Goal: Check status: Check status

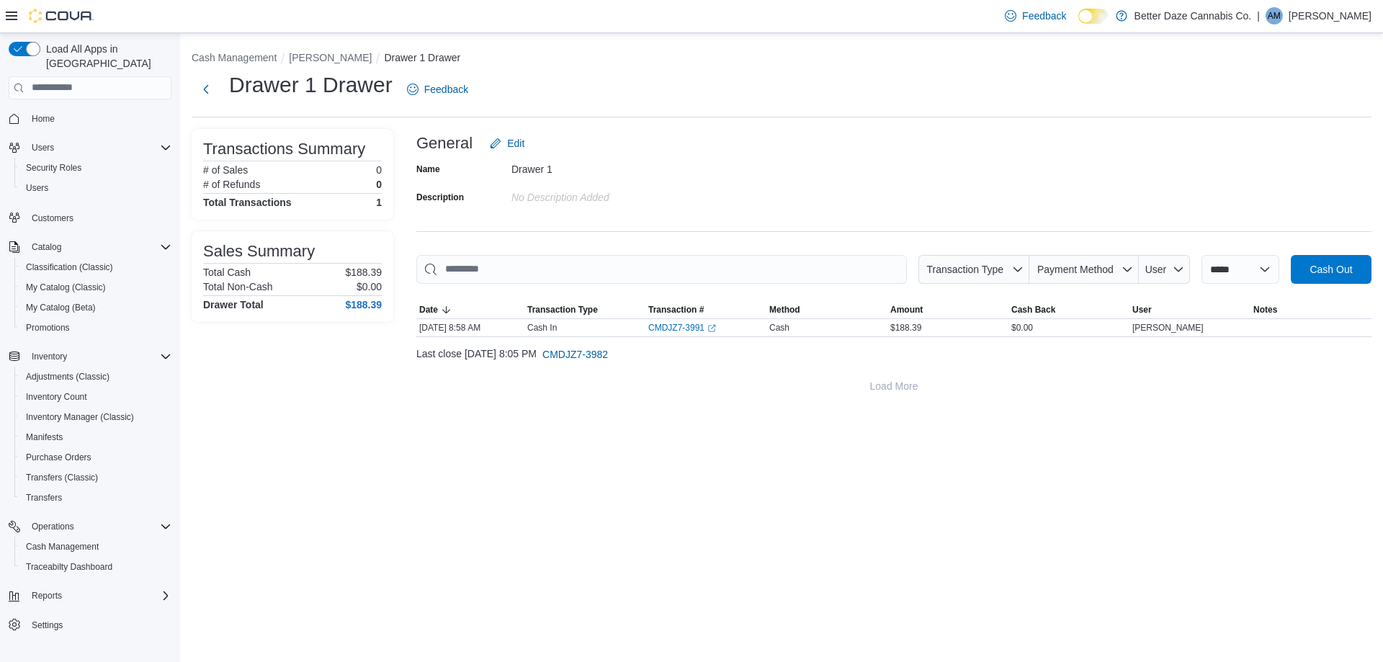
click at [218, 41] on div "**********" at bounding box center [781, 222] width 1203 height 379
click at [223, 59] on button "Cash Management" at bounding box center [234, 58] width 85 height 12
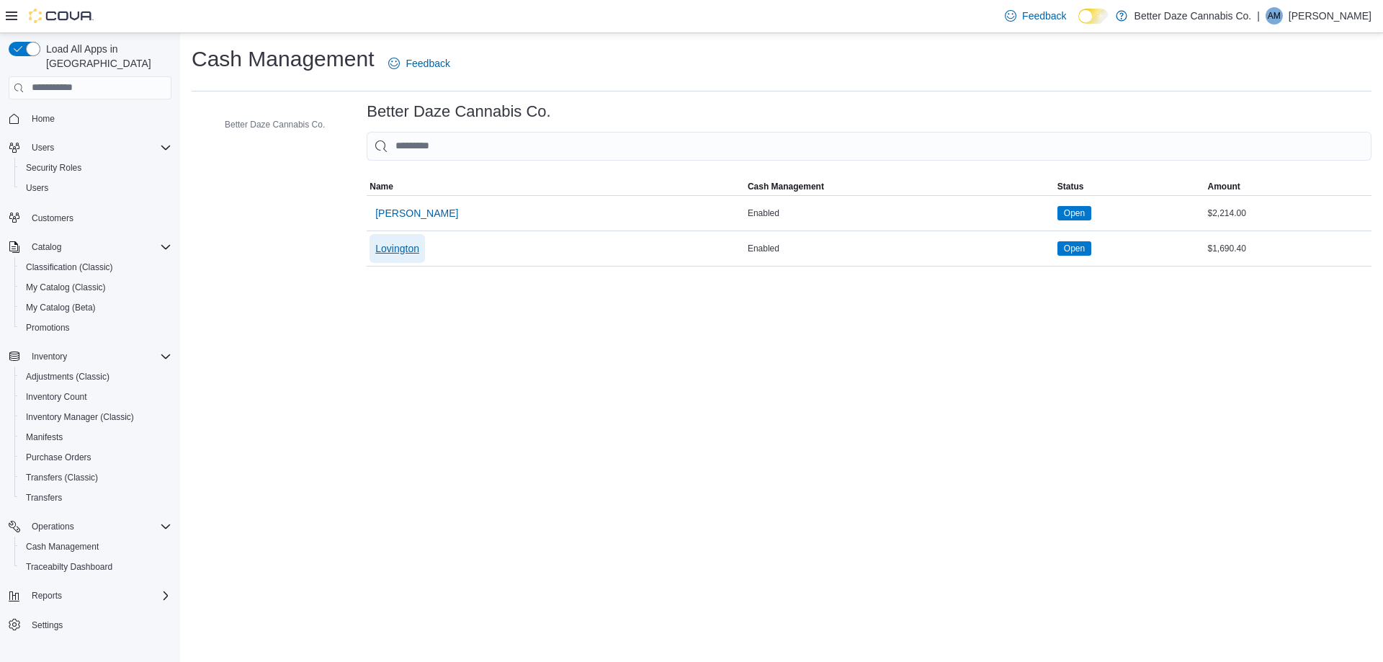
drag, startPoint x: 396, startPoint y: 246, endPoint x: 407, endPoint y: 310, distance: 65.7
click at [396, 245] on span "Lovington" at bounding box center [397, 248] width 44 height 14
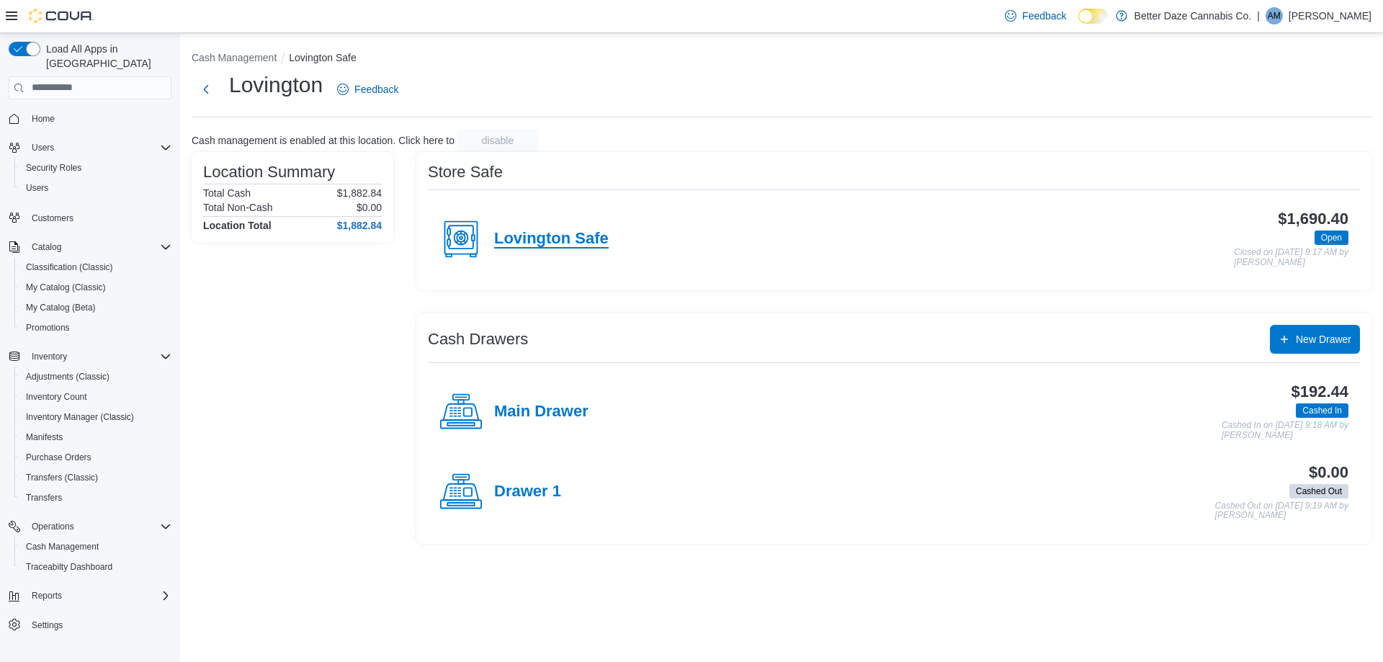
click at [556, 244] on h4 "Lovington Safe" at bounding box center [551, 239] width 114 height 19
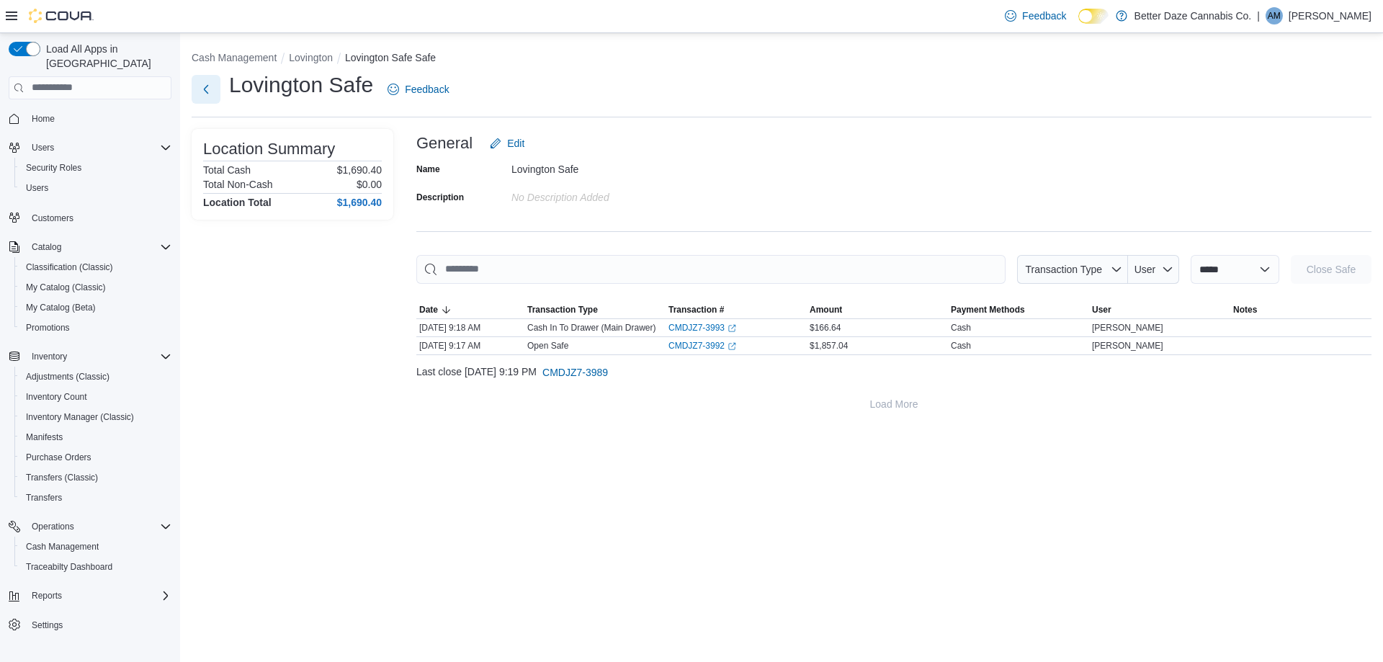
drag, startPoint x: 210, startPoint y: 93, endPoint x: 210, endPoint y: 109, distance: 15.8
click at [210, 93] on button "Next" at bounding box center [206, 89] width 29 height 29
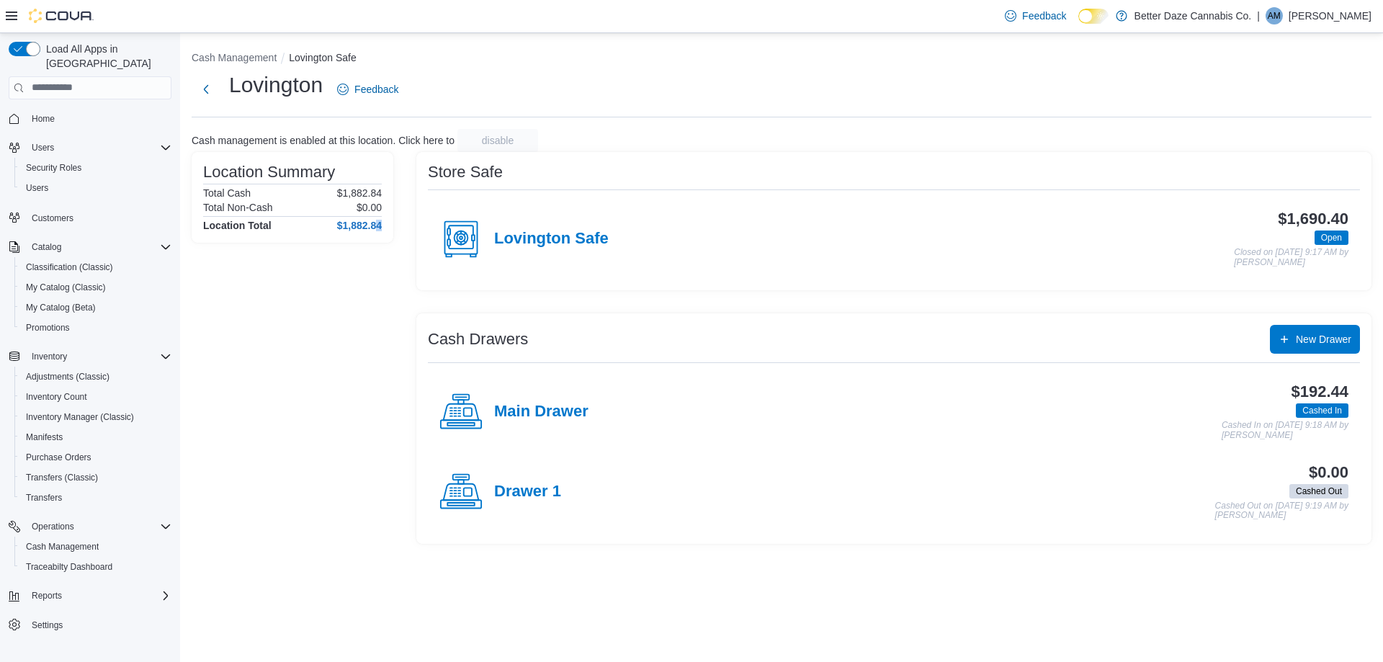
drag, startPoint x: 52, startPoint y: 536, endPoint x: 375, endPoint y: 515, distance: 324.0
click at [377, 515] on div "Location Summary Total Cash $1,882.84 Total Non-Cash $0.00 Location Total $1,88…" at bounding box center [293, 348] width 202 height 392
click at [56, 590] on span "Reports" at bounding box center [47, 596] width 30 height 12
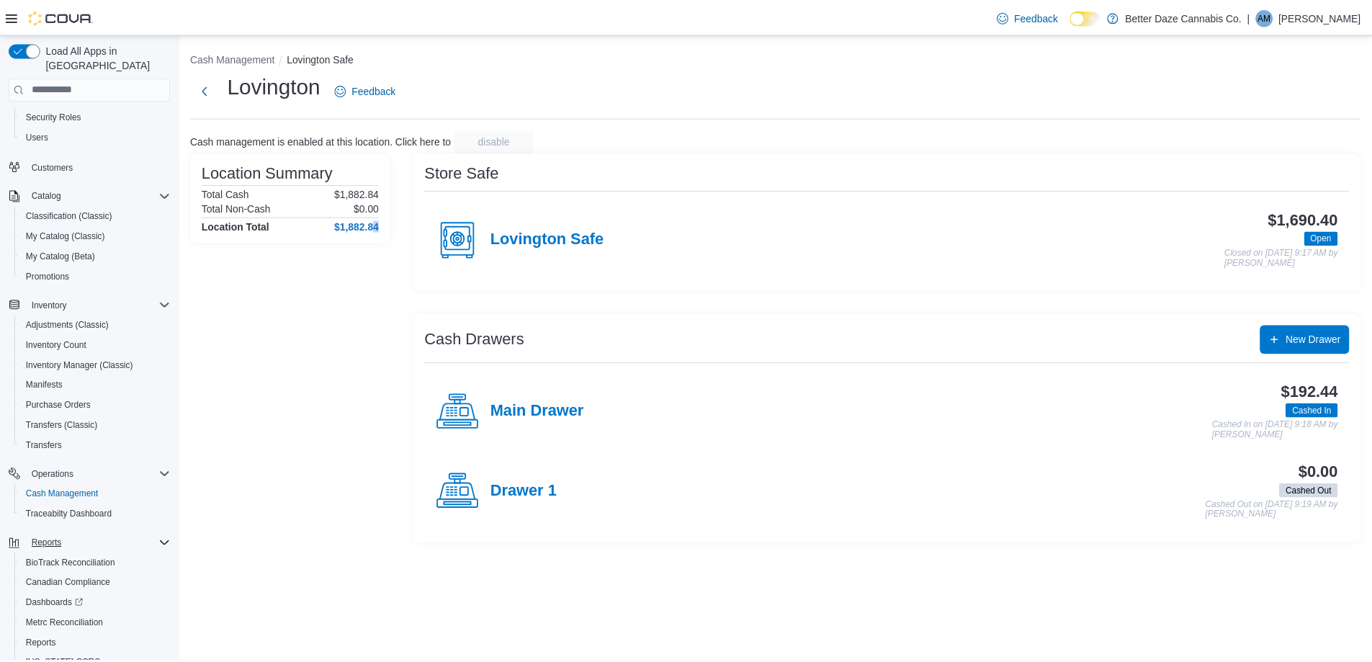
scroll to position [102, 0]
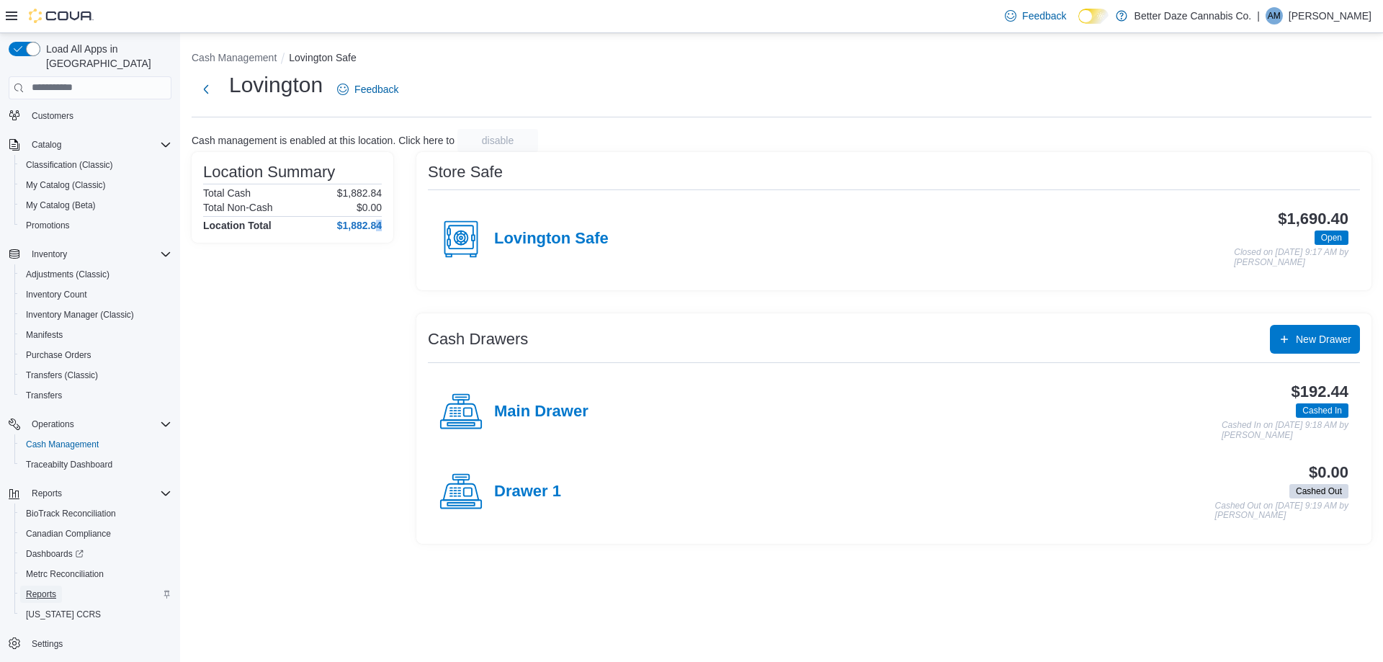
click at [28, 588] on span "Reports" at bounding box center [41, 594] width 30 height 12
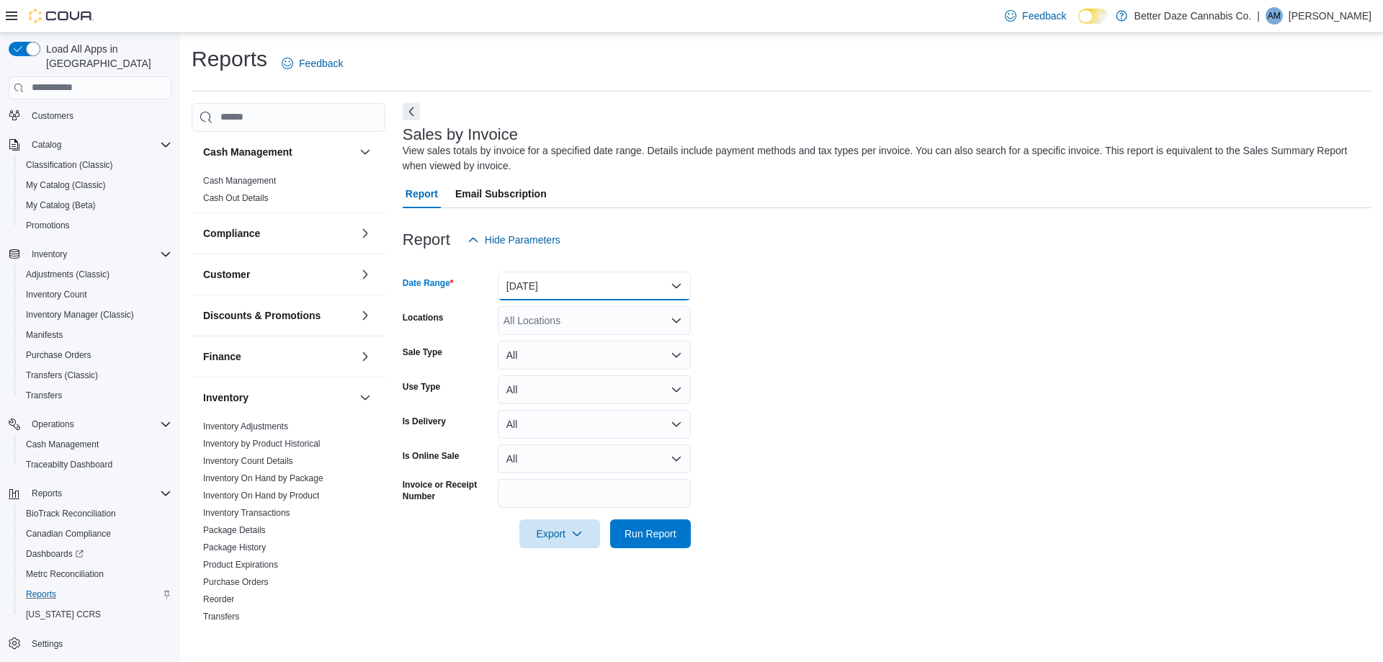
click at [531, 292] on button "Yesterday" at bounding box center [594, 285] width 193 height 29
drag, startPoint x: 858, startPoint y: 209, endPoint x: 582, endPoint y: 280, distance: 284.9
click at [849, 215] on div "Report Email Subscription Report Hide Parameters Date Range Yesterday Locations…" at bounding box center [887, 372] width 969 height 386
click at [253, 177] on link "Cash Management" at bounding box center [239, 181] width 73 height 10
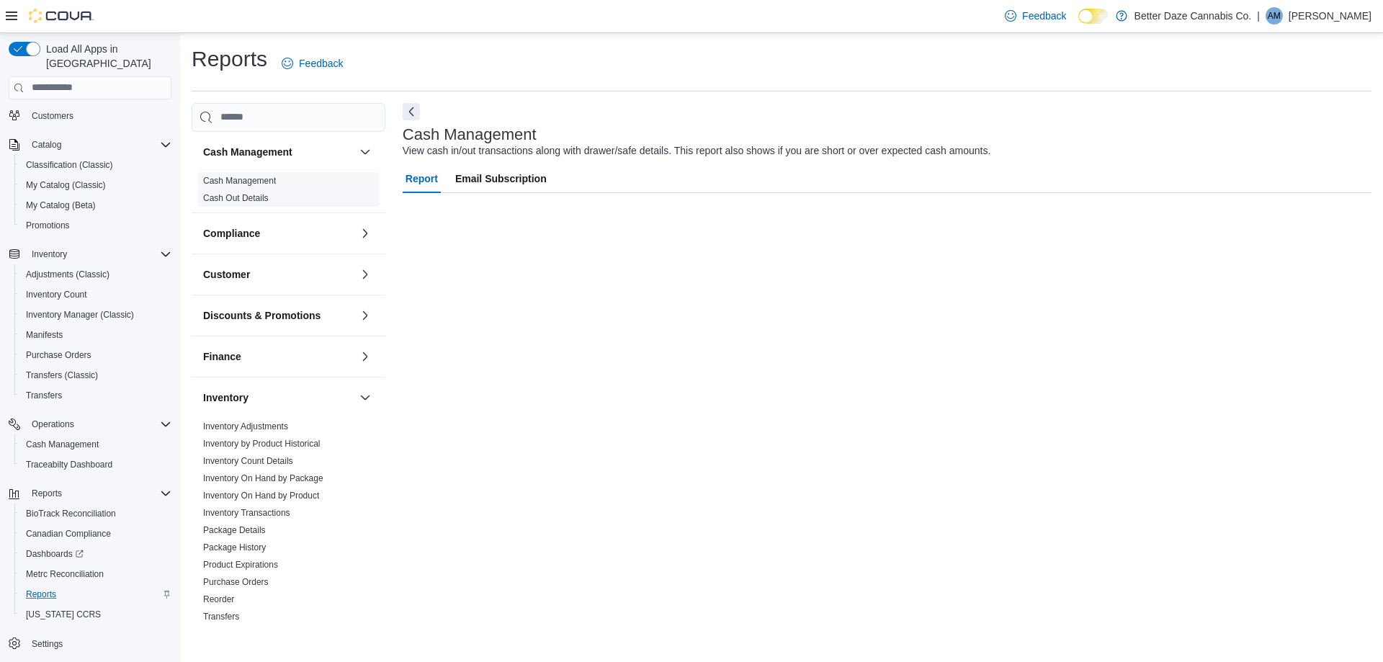
click at [253, 200] on link "Cash Out Details" at bounding box center [236, 198] width 66 height 10
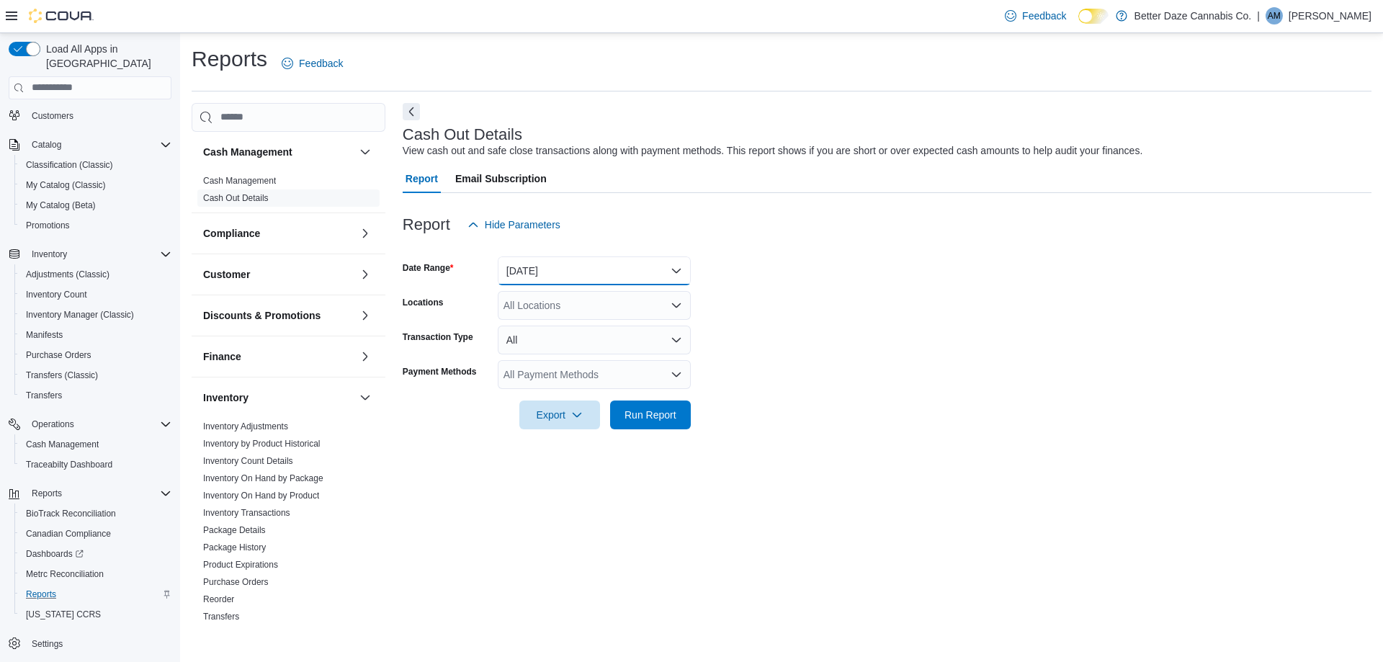
click at [566, 261] on button "Today" at bounding box center [594, 270] width 193 height 29
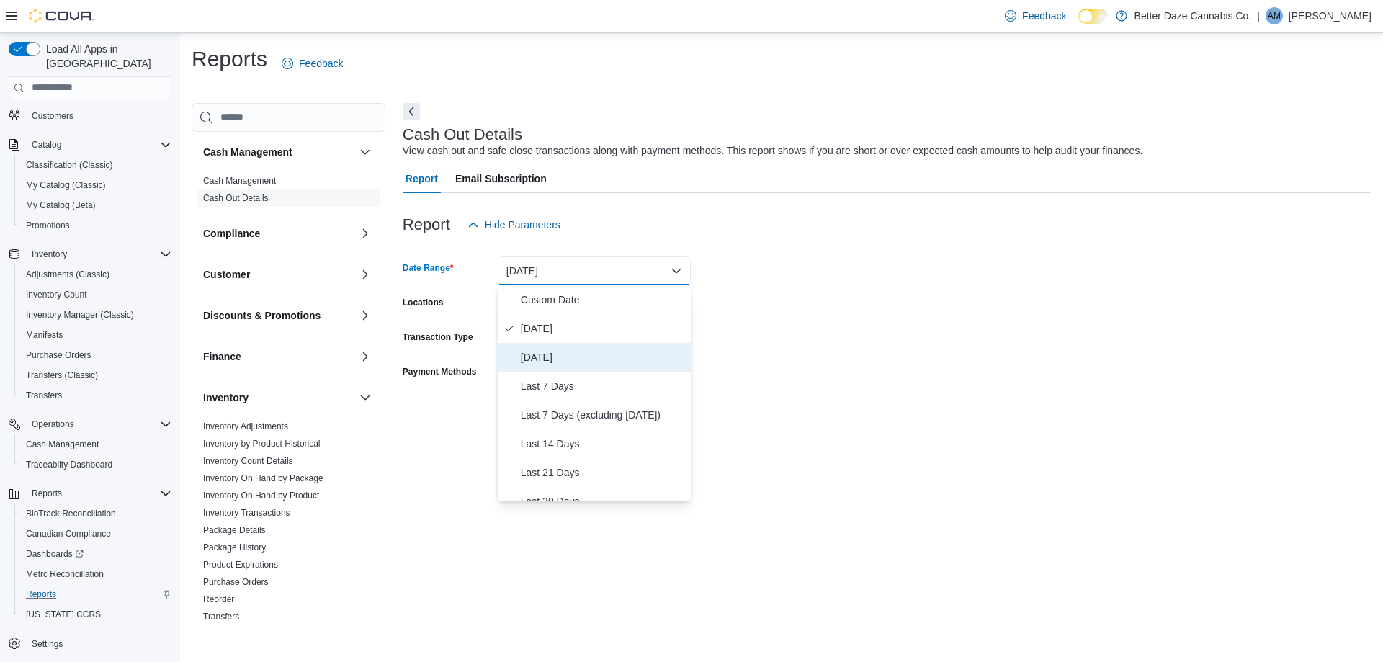
click at [547, 356] on span "Yesterday" at bounding box center [603, 357] width 164 height 17
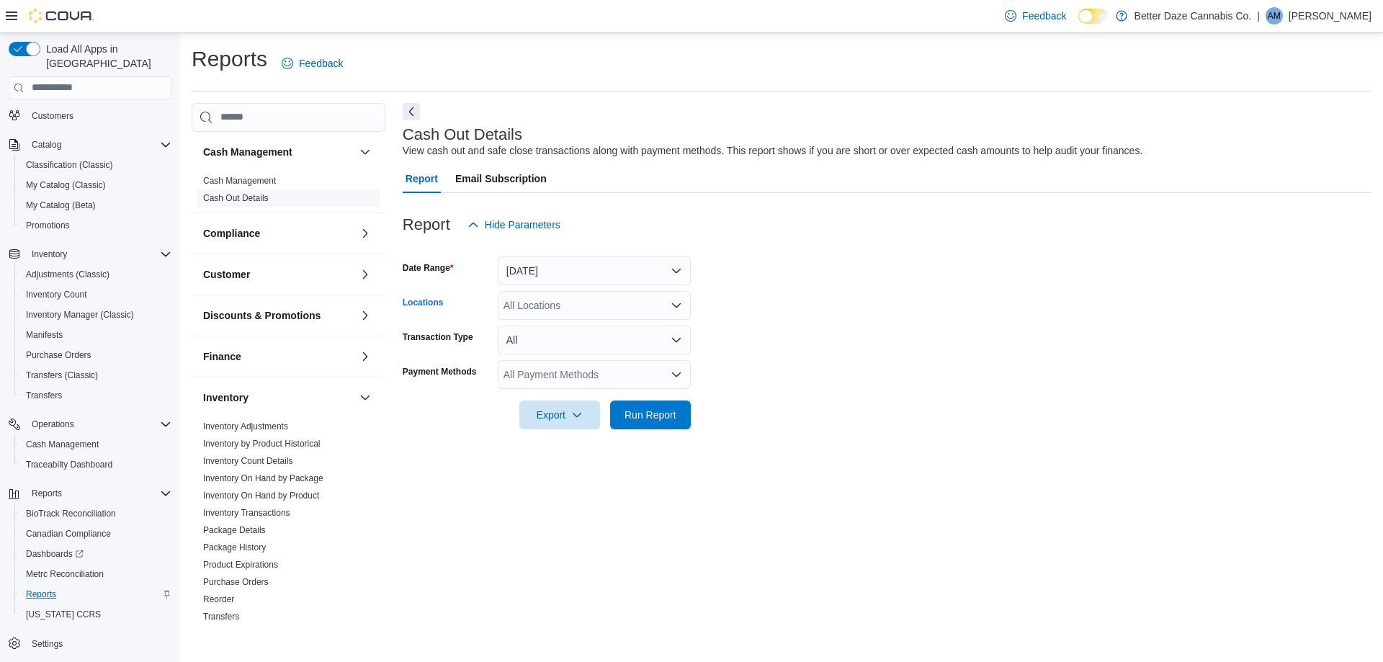
click at [649, 297] on div "All Locations" at bounding box center [594, 305] width 193 height 29
click at [559, 366] on span "Lovington" at bounding box center [551, 371] width 44 height 14
drag, startPoint x: 842, startPoint y: 300, endPoint x: 717, endPoint y: 374, distance: 146.0
click at [840, 300] on form "Date Range Yesterday Locations Lovington Combo box. Selected. Lovington. Press …" at bounding box center [887, 334] width 969 height 190
click at [668, 417] on span "Run Report" at bounding box center [650, 414] width 52 height 14
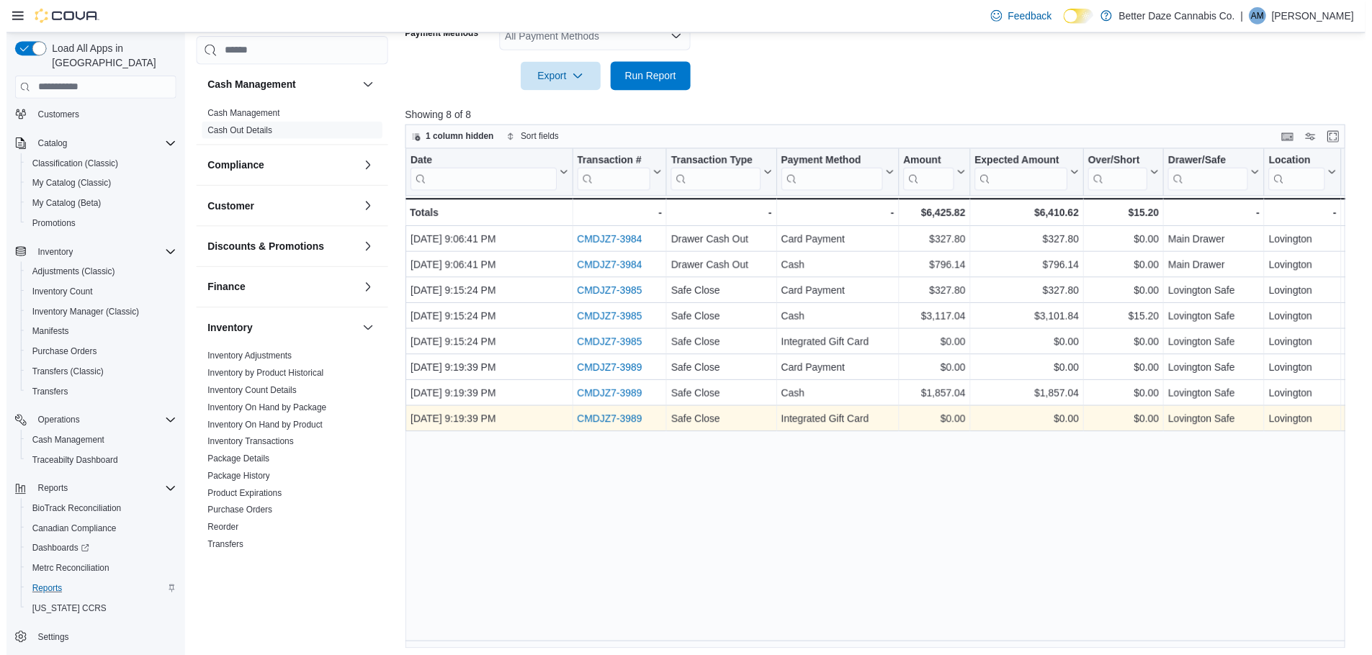
scroll to position [343, 0]
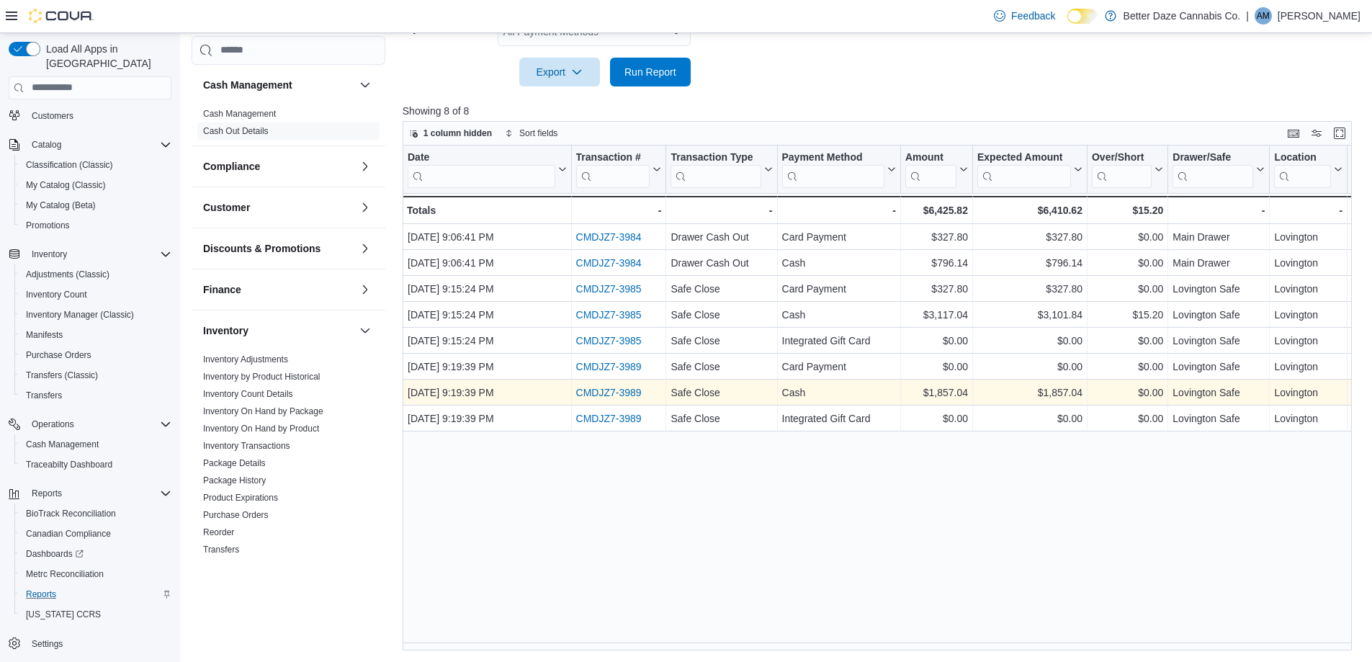
click at [601, 392] on link "CMDJZ7-3989" at bounding box center [608, 393] width 66 height 12
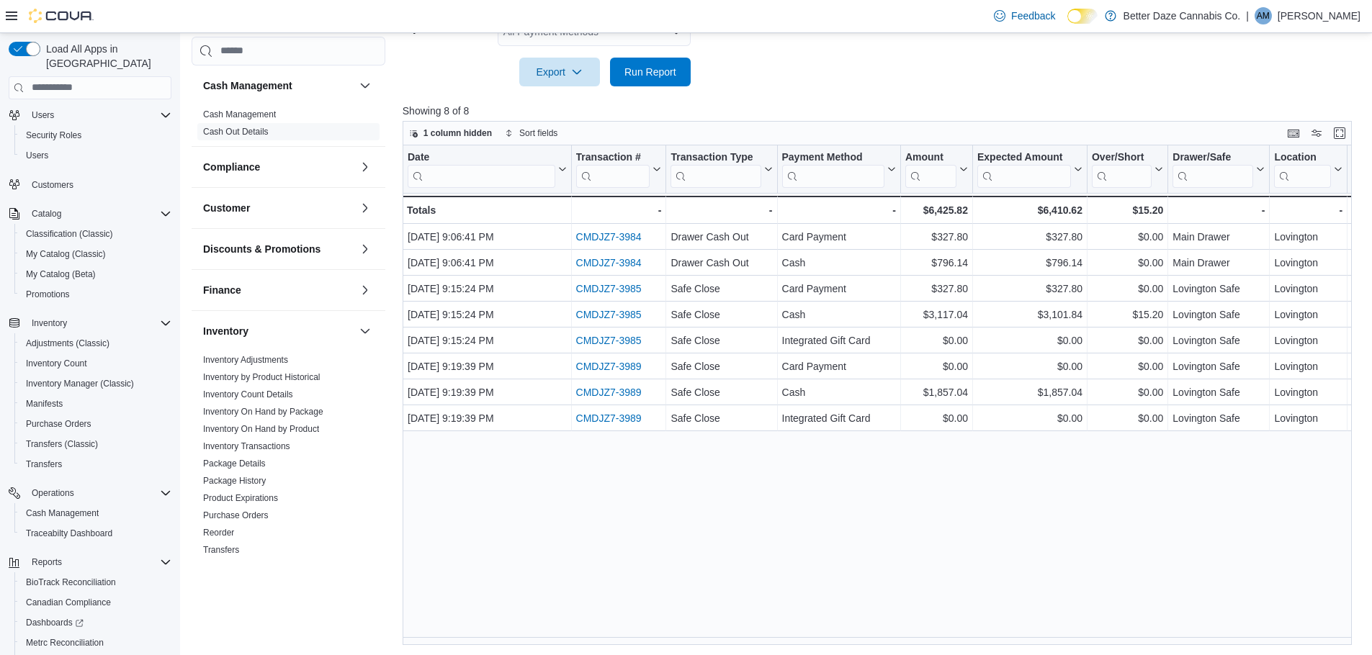
scroll to position [0, 0]
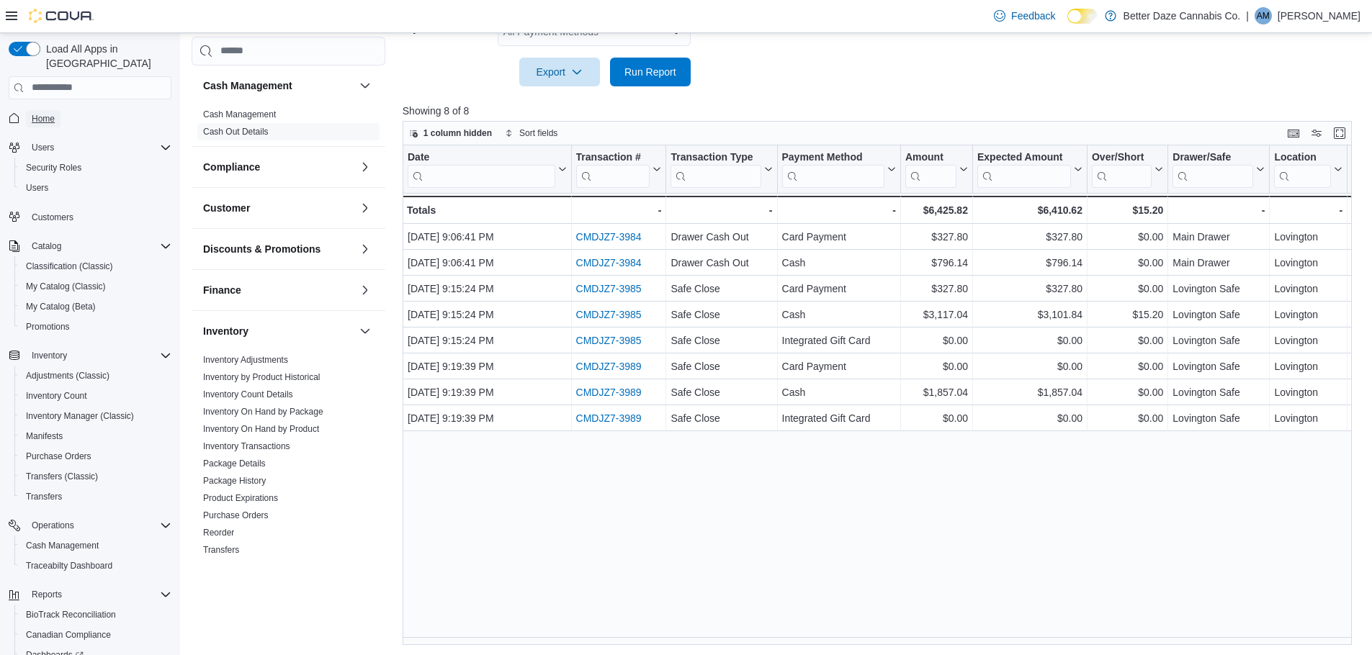
click at [28, 110] on link "Home" at bounding box center [43, 118] width 35 height 17
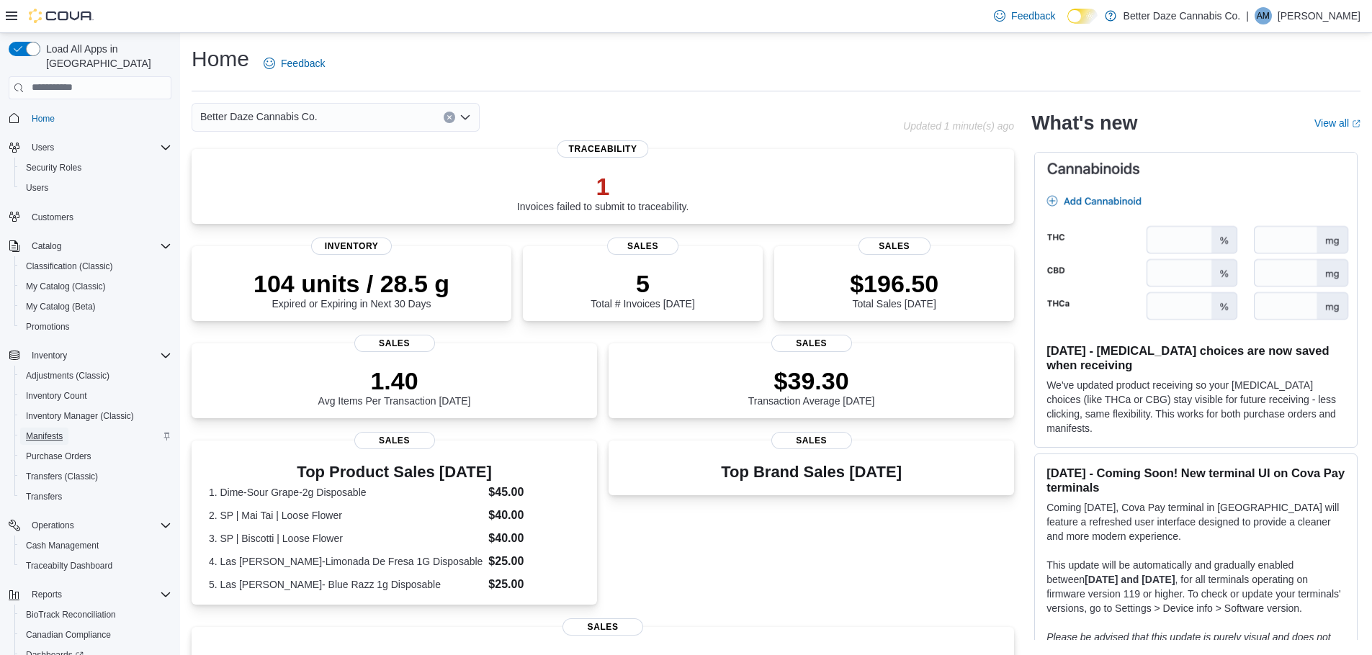
click at [53, 431] on span "Manifests" at bounding box center [44, 437] width 37 height 12
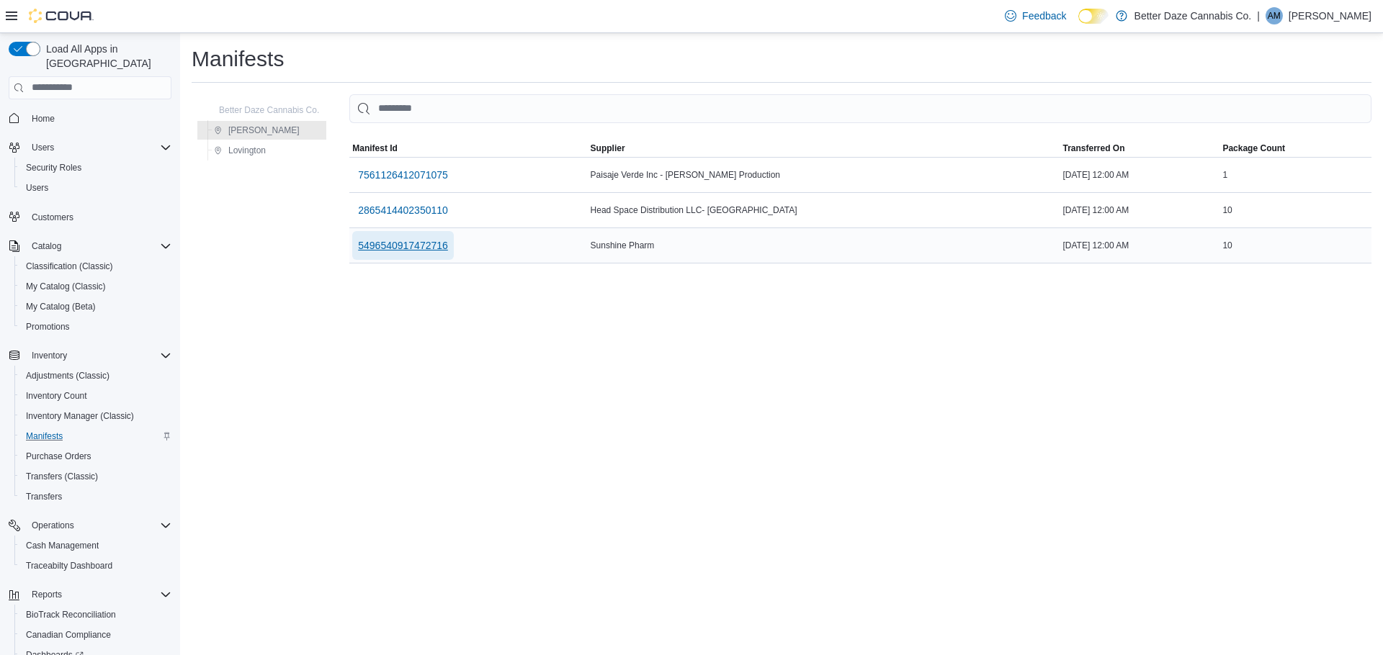
click at [431, 242] on span "5496540917472716" at bounding box center [403, 245] width 90 height 14
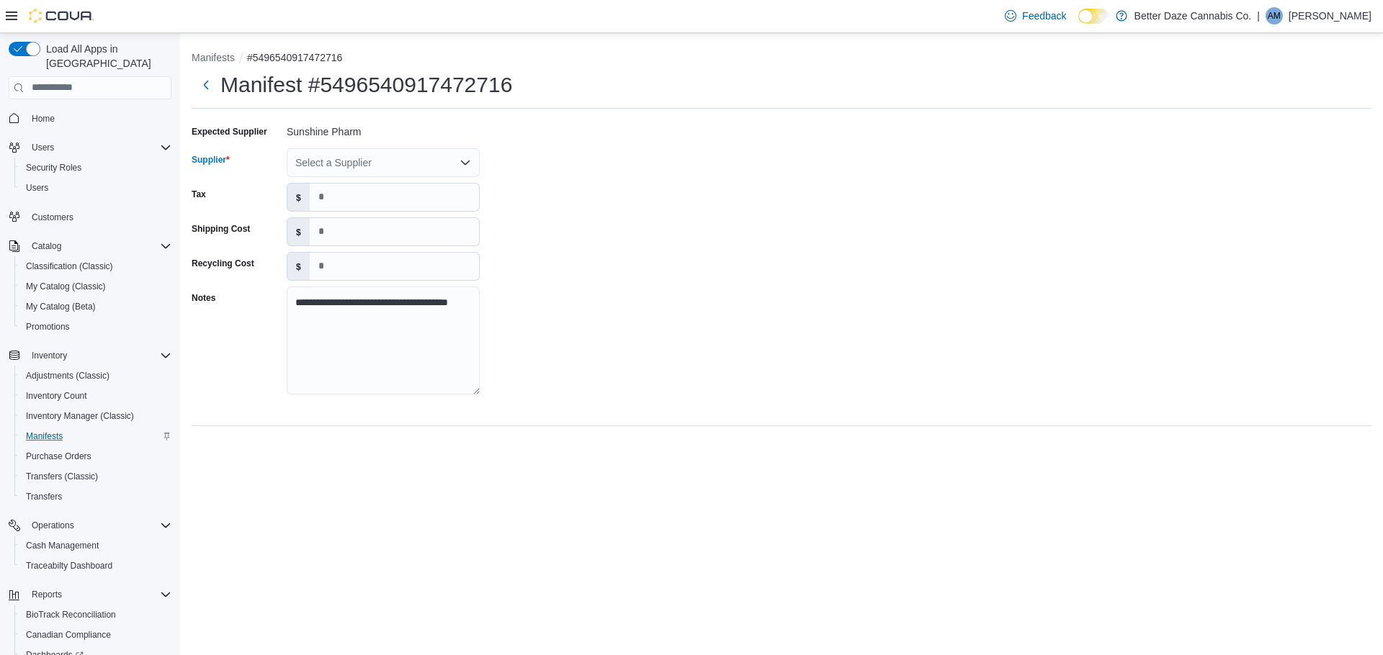
click at [333, 167] on div "Select a Supplier" at bounding box center [383, 162] width 193 height 29
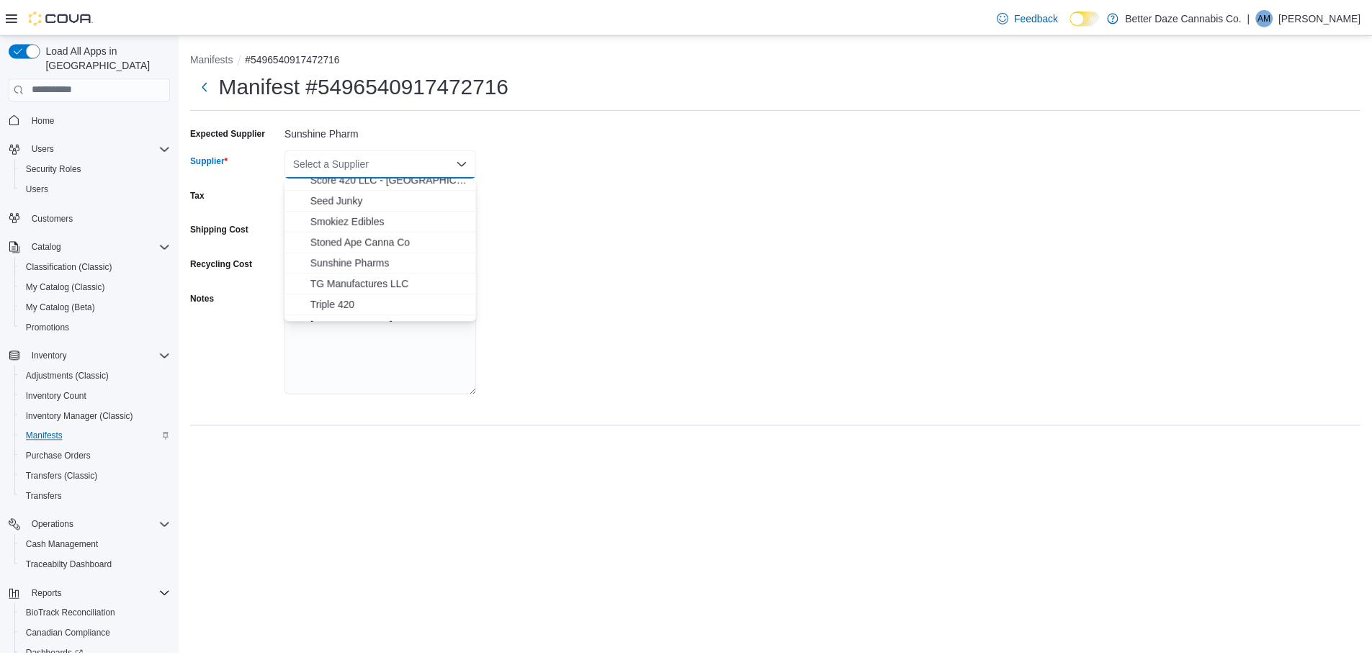
scroll to position [1005, 0]
click at [325, 253] on span "Sunshine Pharms" at bounding box center [392, 248] width 158 height 14
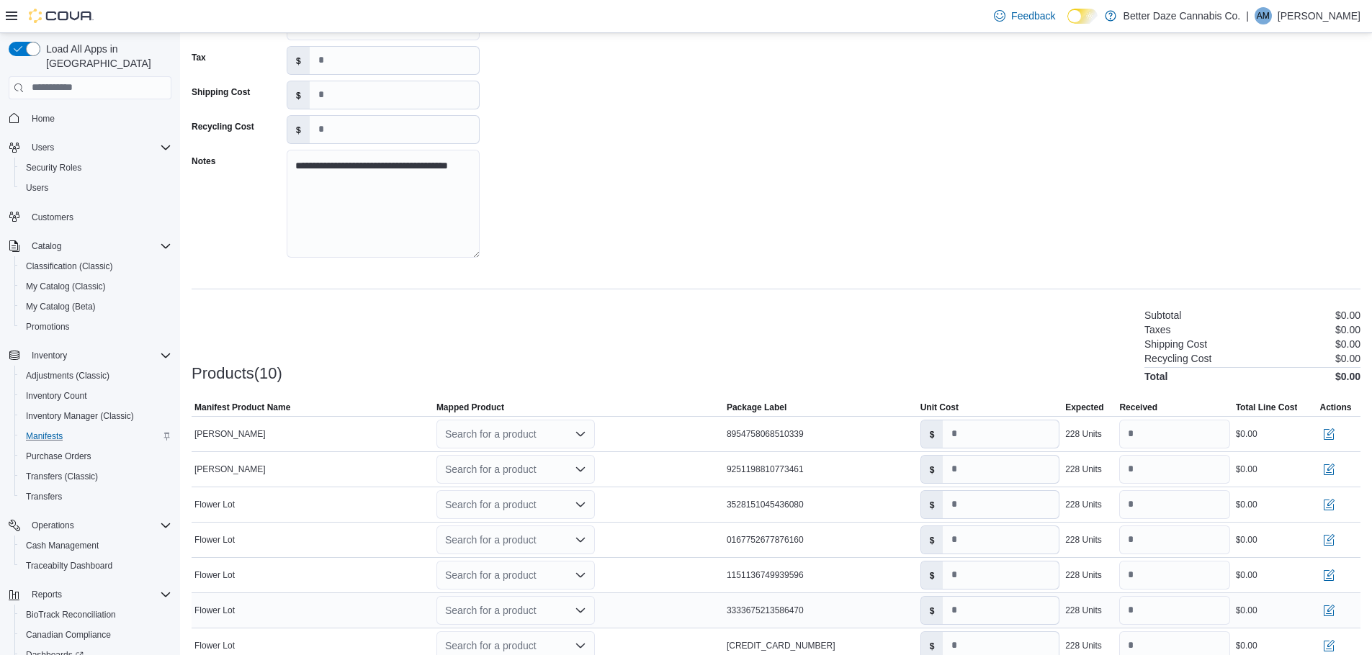
scroll to position [0, 0]
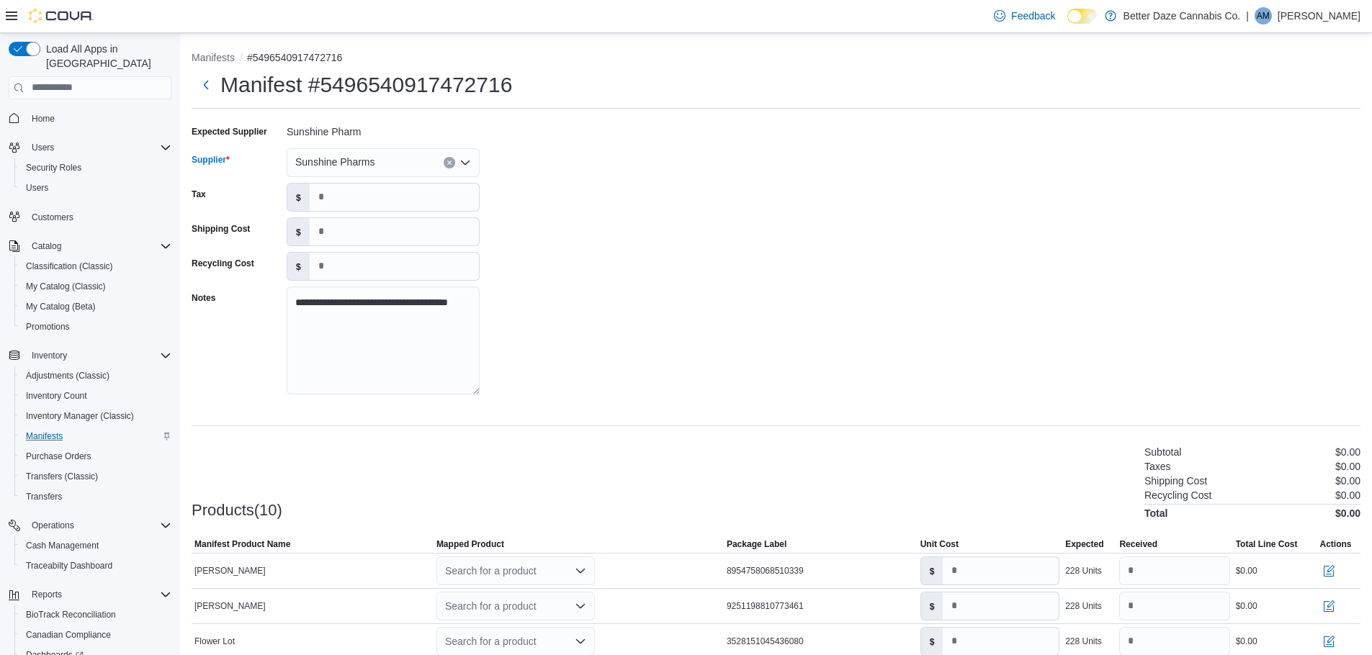
click at [325, 159] on span "Sunshine Pharms" at bounding box center [335, 161] width 80 height 17
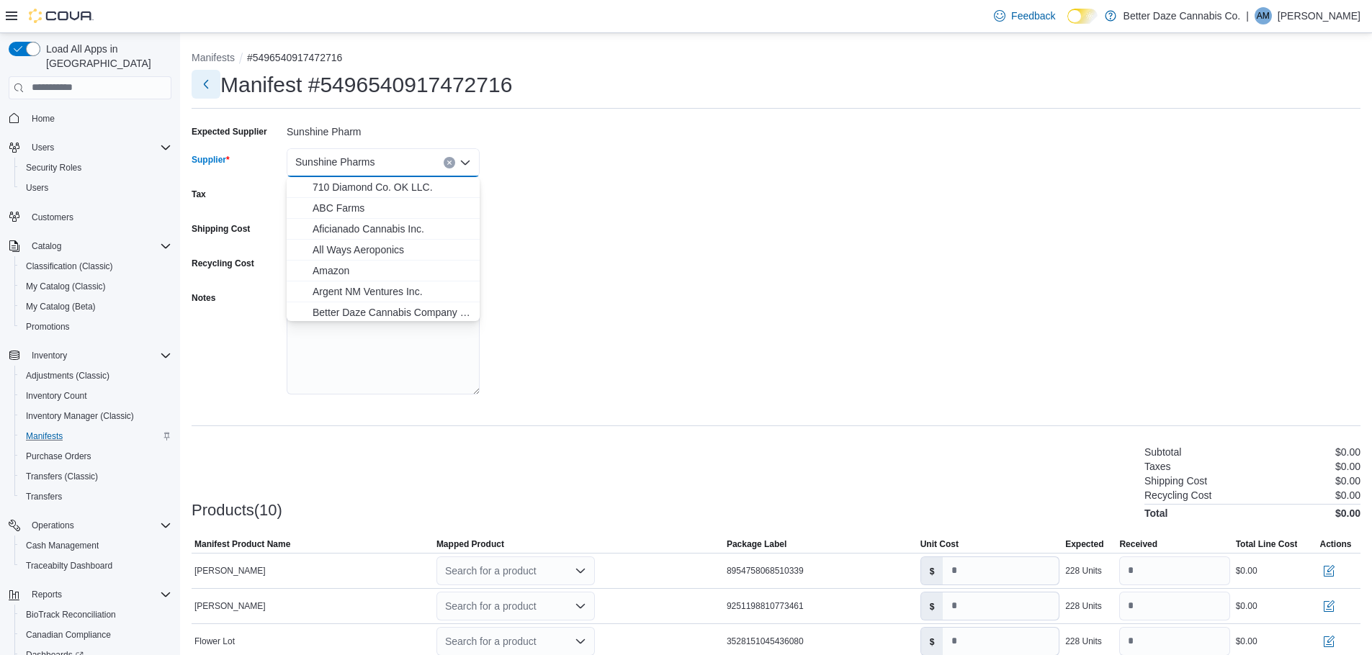
click at [195, 76] on button "Next" at bounding box center [206, 84] width 29 height 29
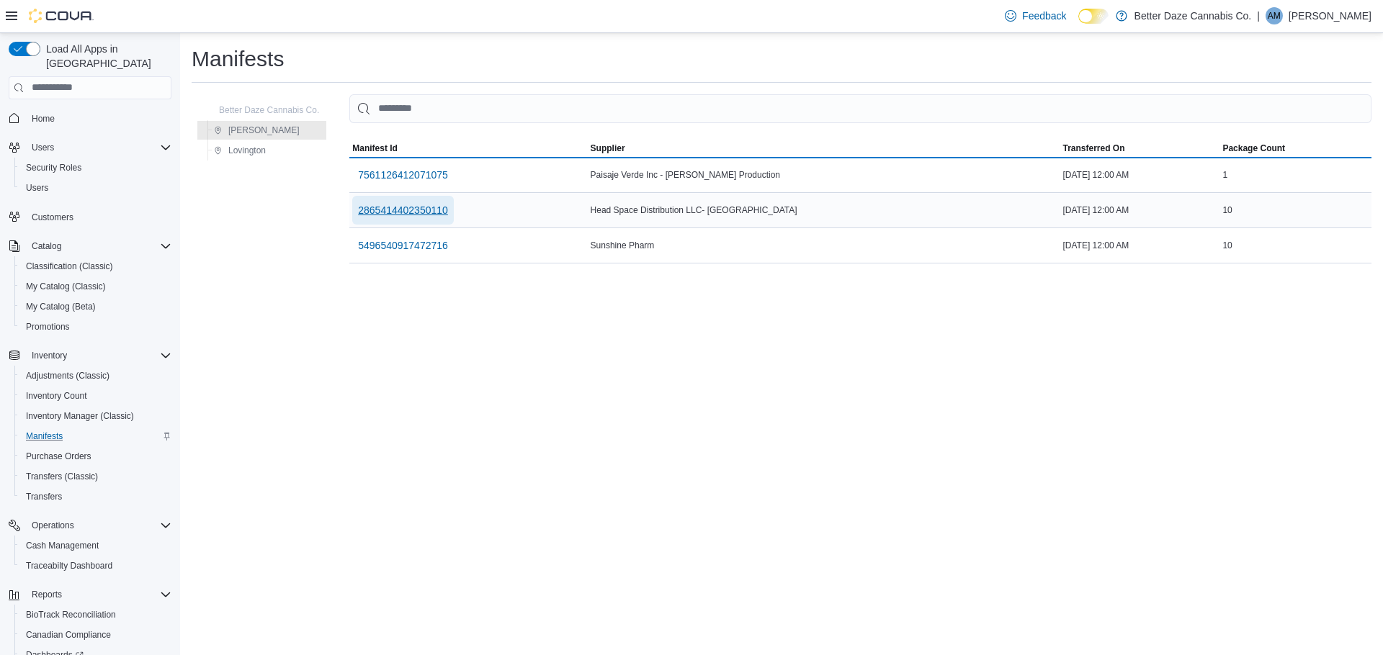
click at [405, 213] on span "2865414402350110" at bounding box center [403, 210] width 90 height 14
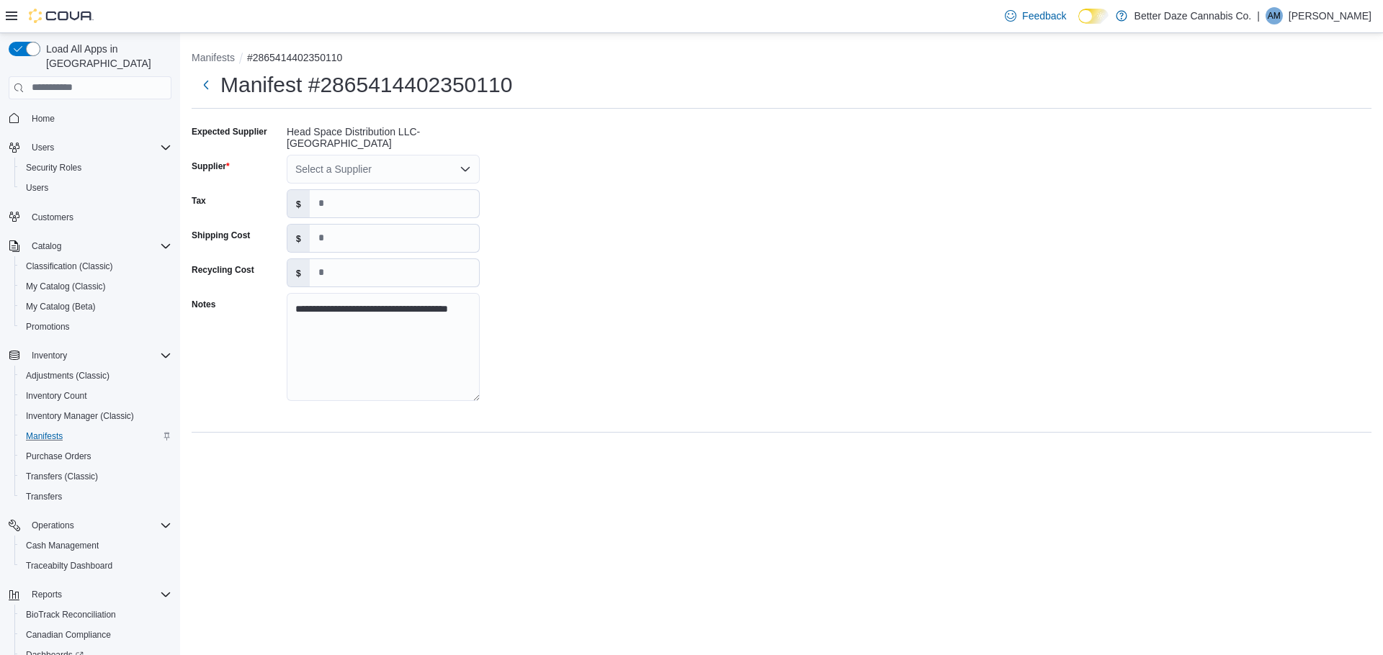
click at [421, 159] on div "Select a Supplier" at bounding box center [383, 169] width 193 height 29
click at [43, 113] on span "Home" at bounding box center [43, 119] width 23 height 12
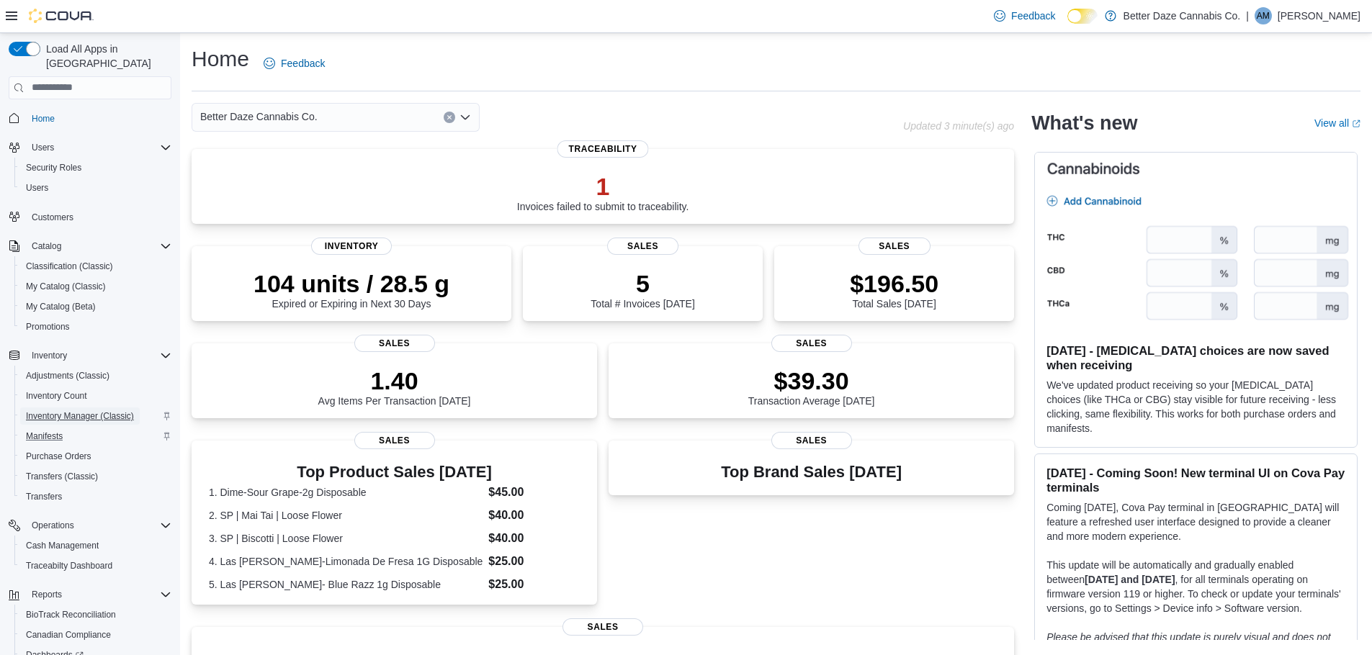
click at [96, 409] on span "Inventory Manager (Classic)" at bounding box center [80, 416] width 108 height 17
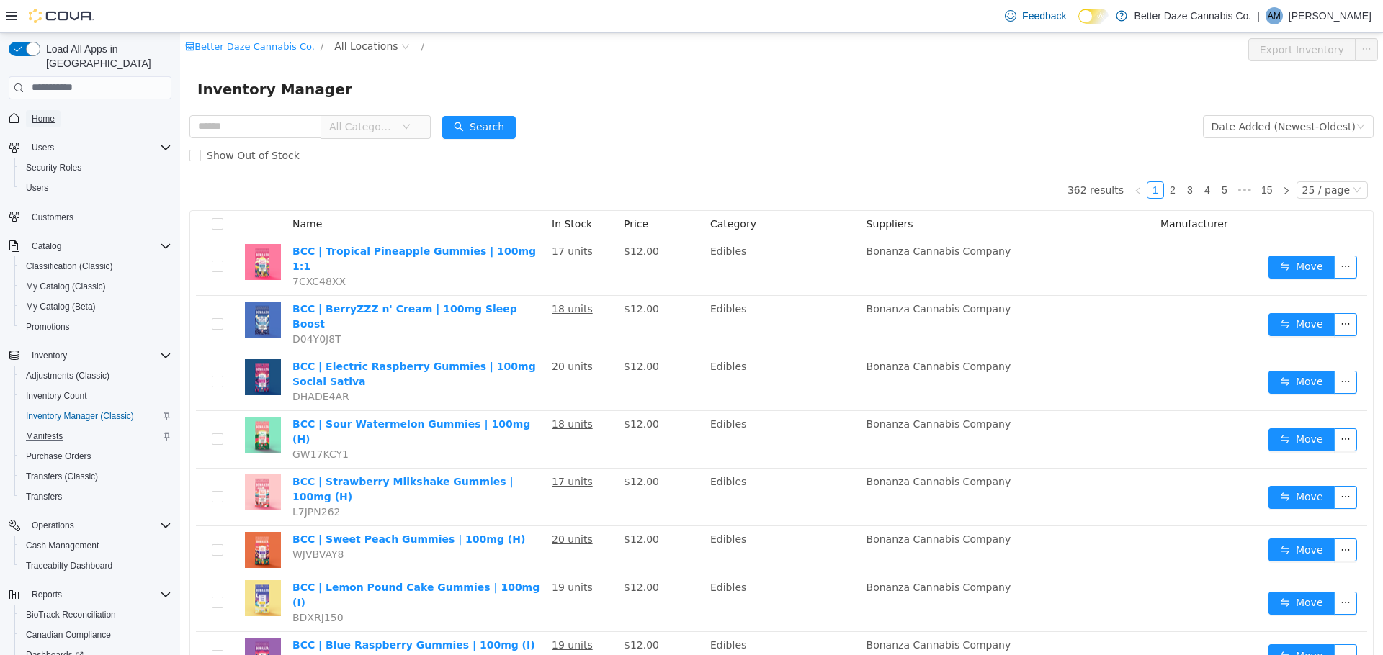
click at [58, 110] on link "Home" at bounding box center [43, 118] width 35 height 17
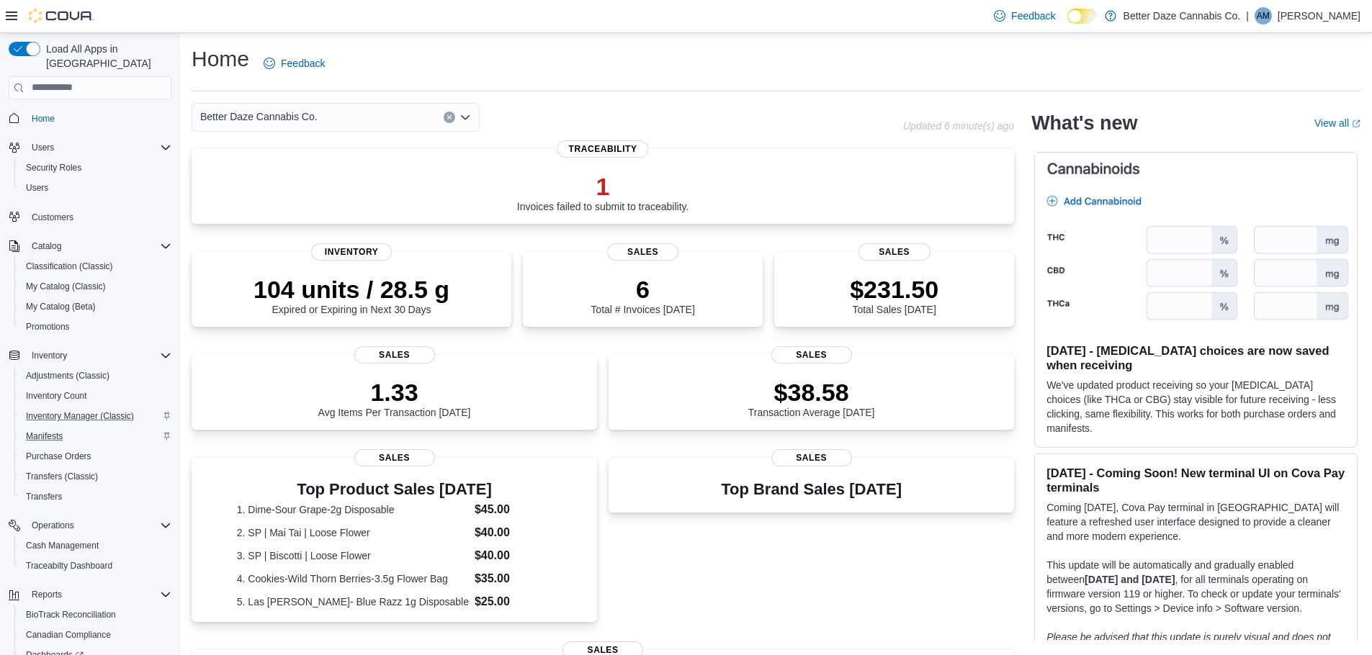
click at [350, 122] on div "Better Daze Cannabis Co." at bounding box center [336, 117] width 288 height 29
click at [274, 185] on span "Lovington" at bounding box center [262, 183] width 44 height 14
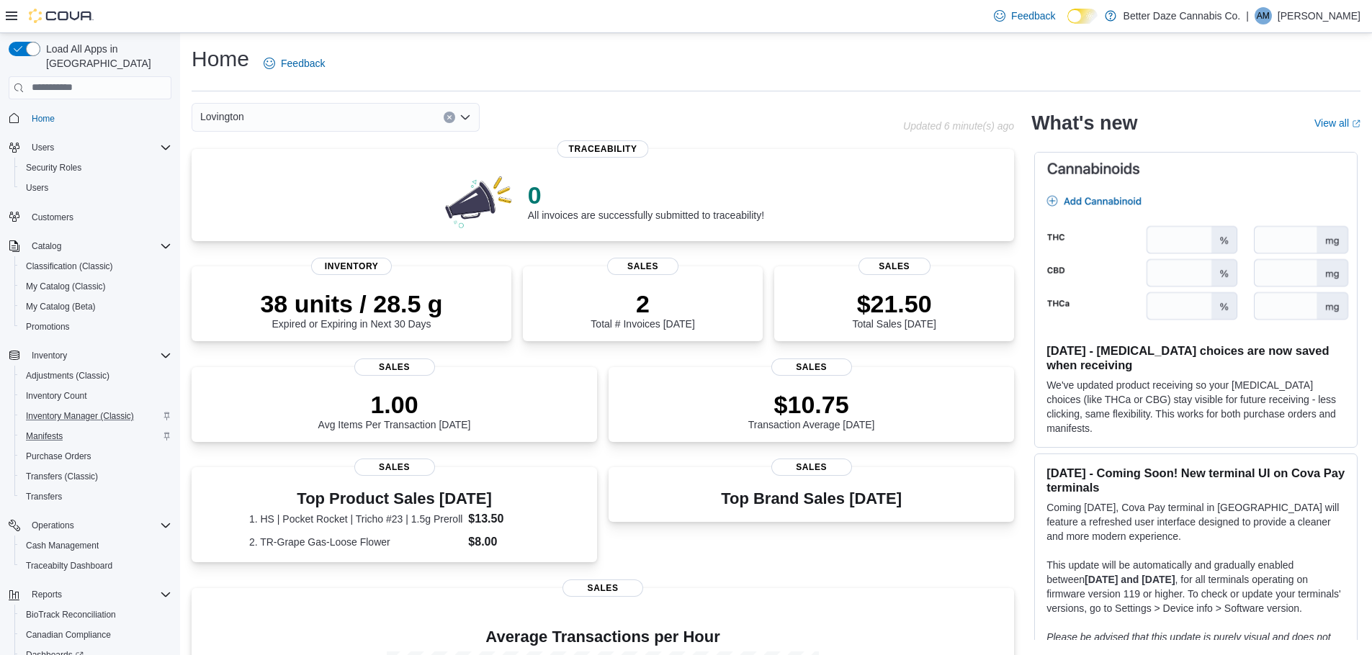
click at [318, 103] on div "Lovington Combo box. Selected. [GEOGRAPHIC_DATA]. Press Backspace to delete [GE…" at bounding box center [336, 117] width 288 height 29
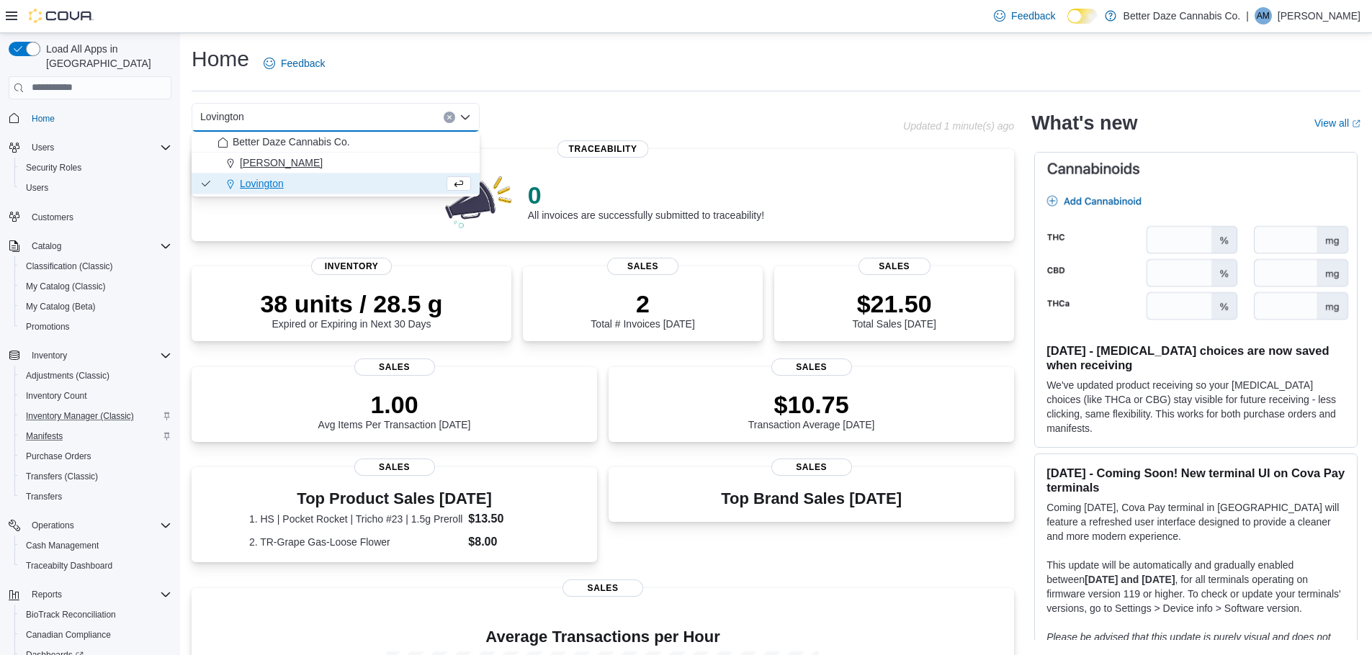
click at [291, 161] on div "[PERSON_NAME]" at bounding box center [343, 163] width 253 height 14
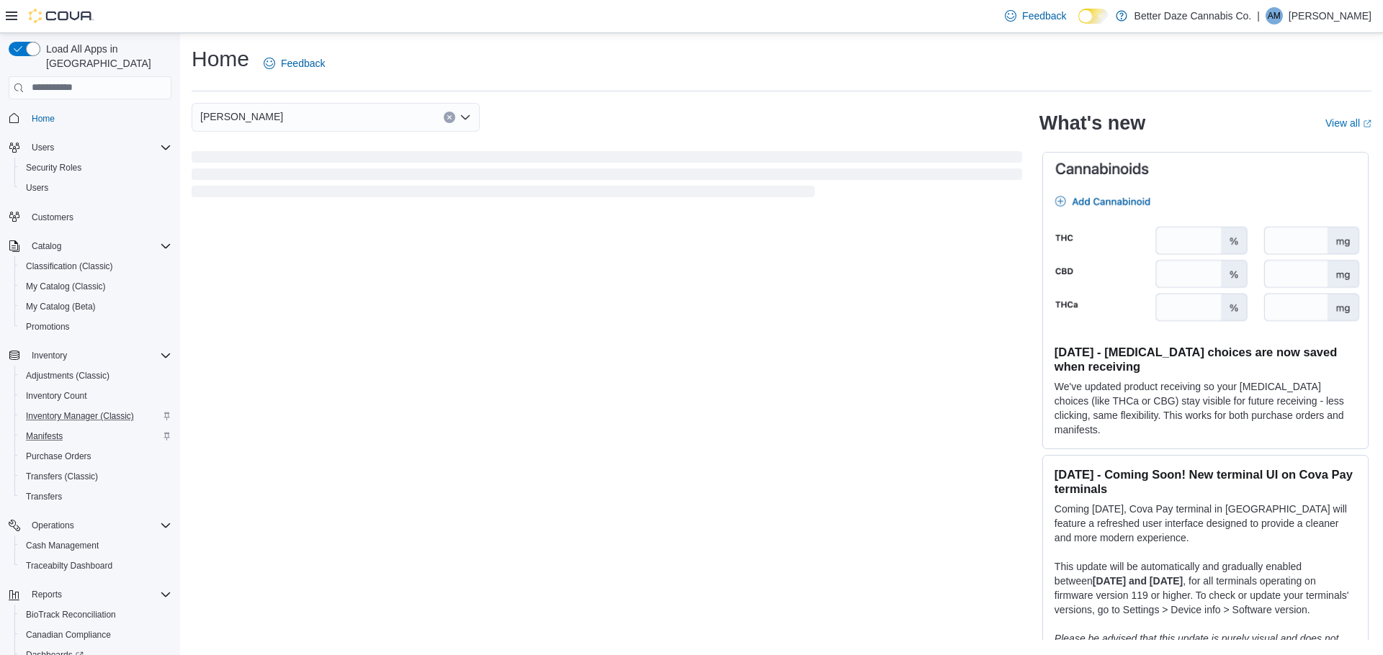
click at [297, 122] on div "[PERSON_NAME]" at bounding box center [336, 117] width 288 height 29
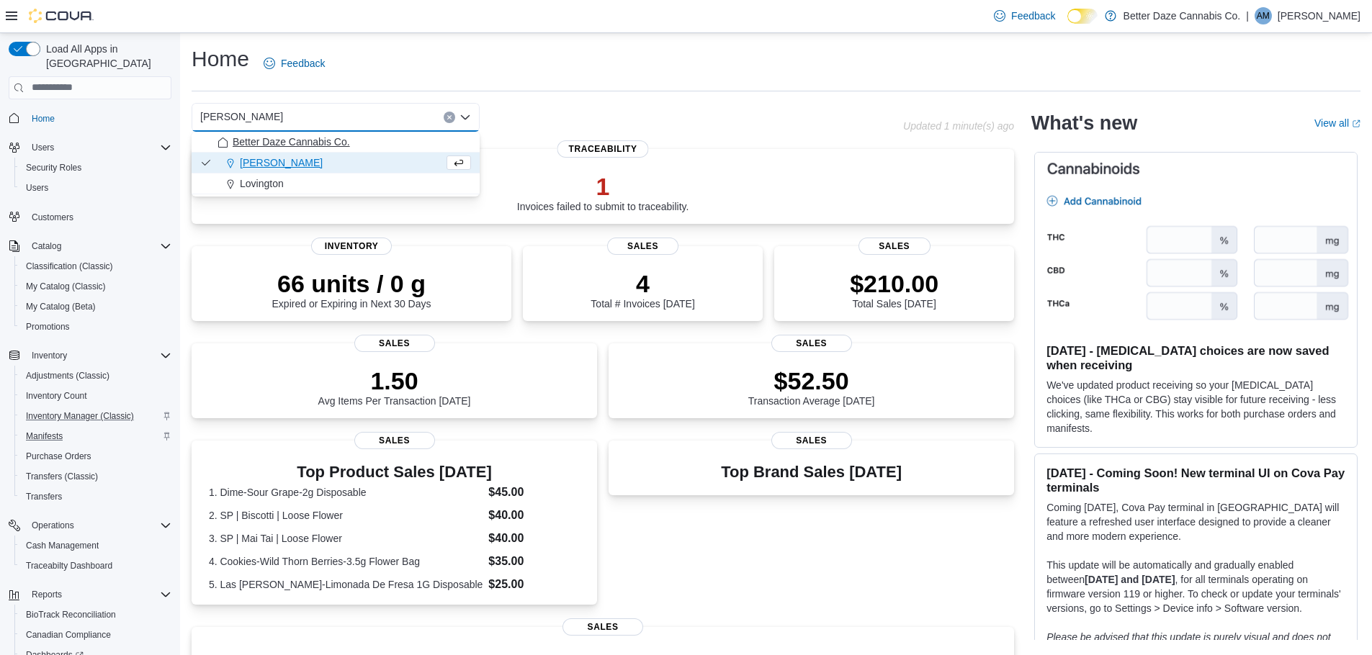
click at [295, 139] on span "Better Daze Cannabis Co." at bounding box center [291, 142] width 117 height 14
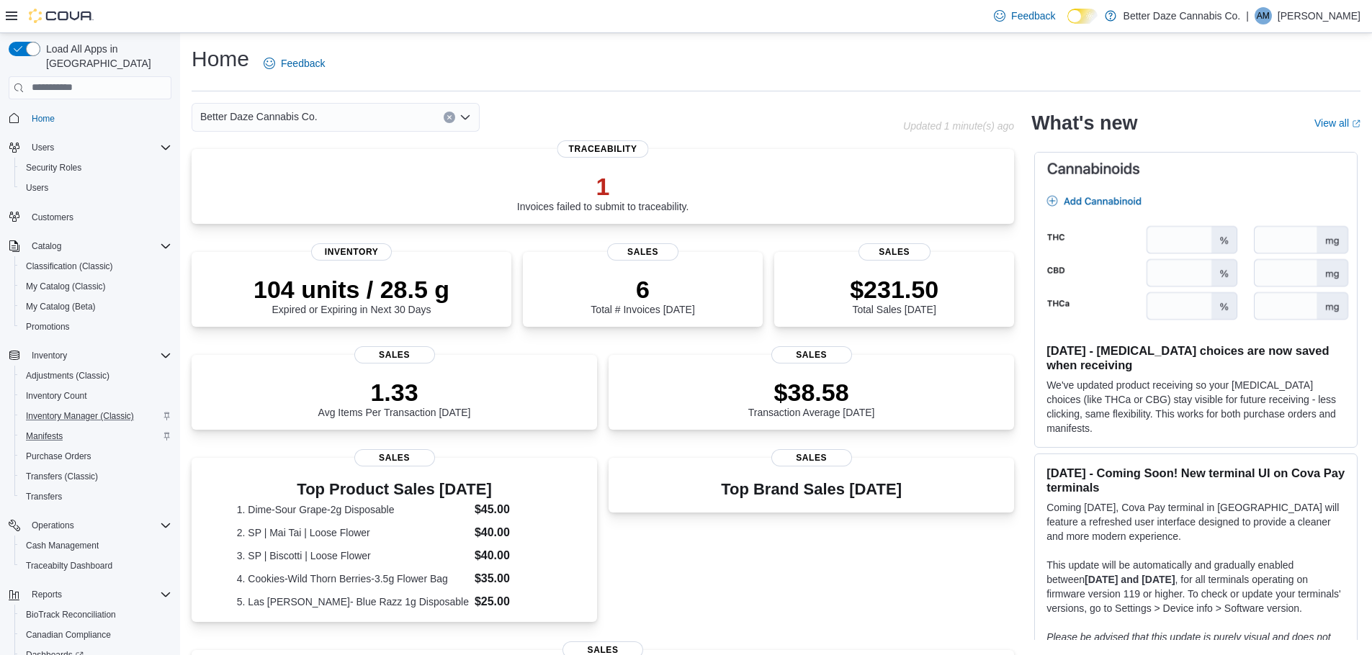
click at [63, 109] on span "Home" at bounding box center [98, 118] width 145 height 18
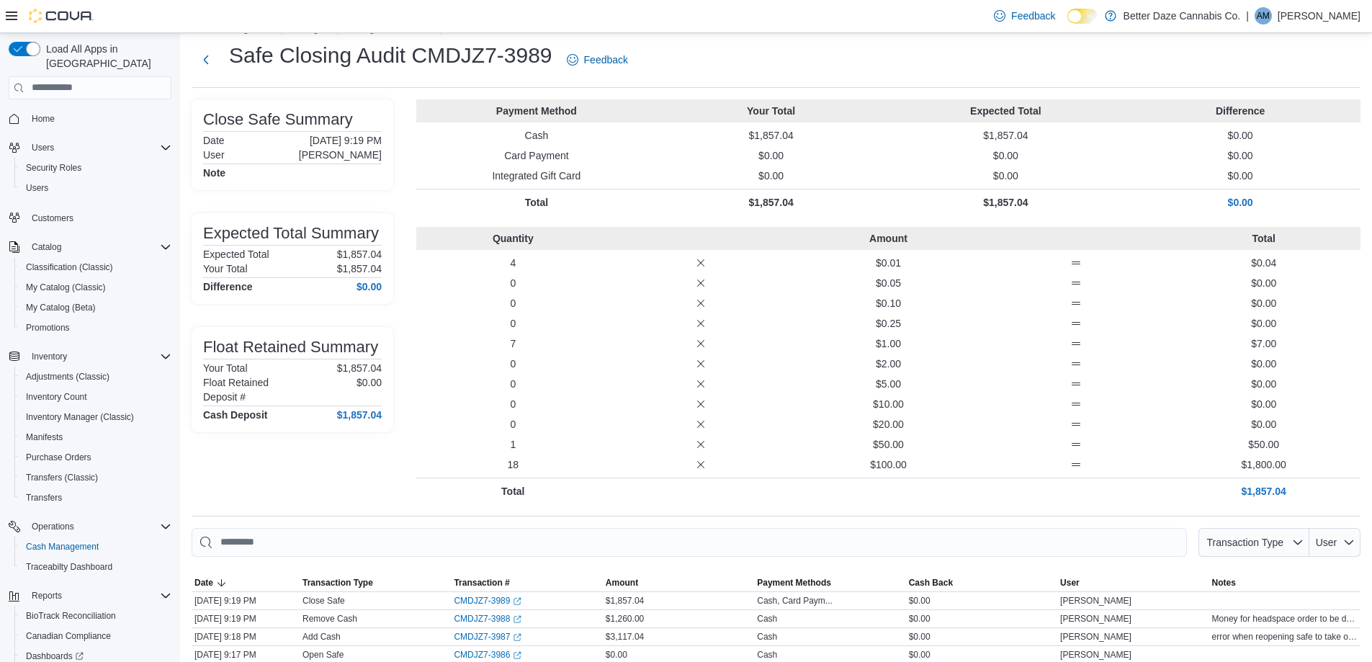
scroll to position [43, 0]
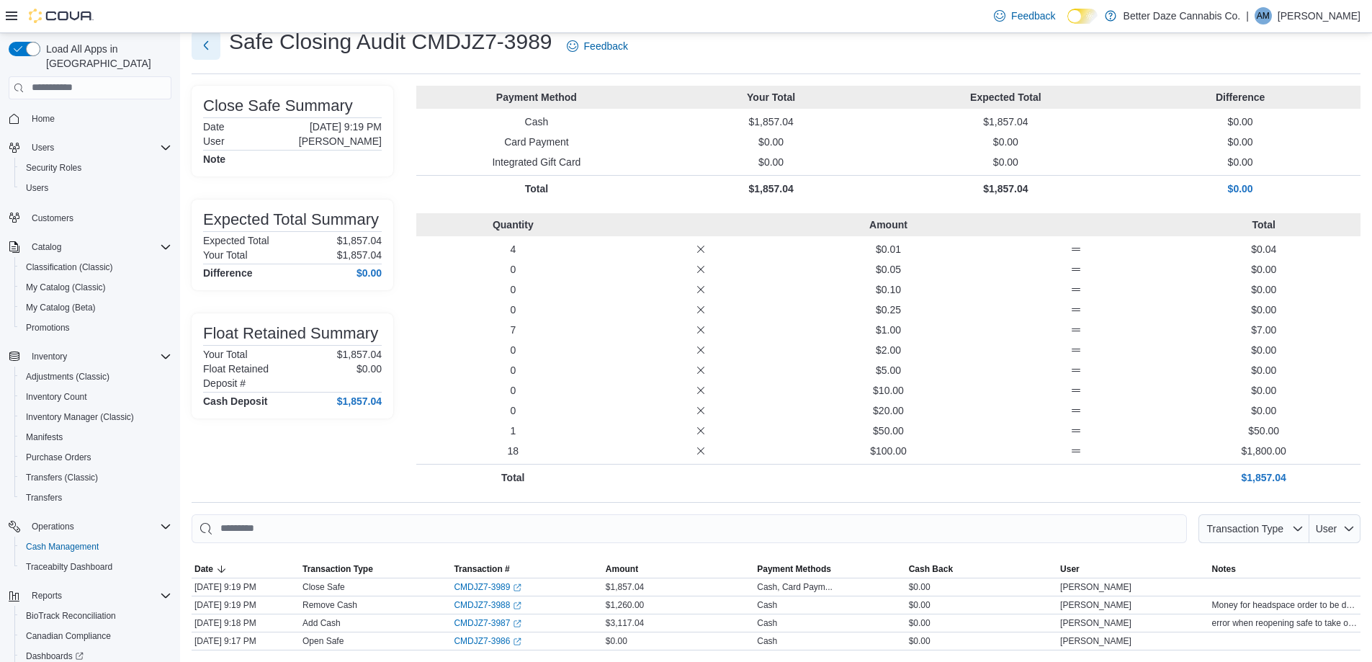
click at [206, 45] on button "Next" at bounding box center [206, 45] width 29 height 29
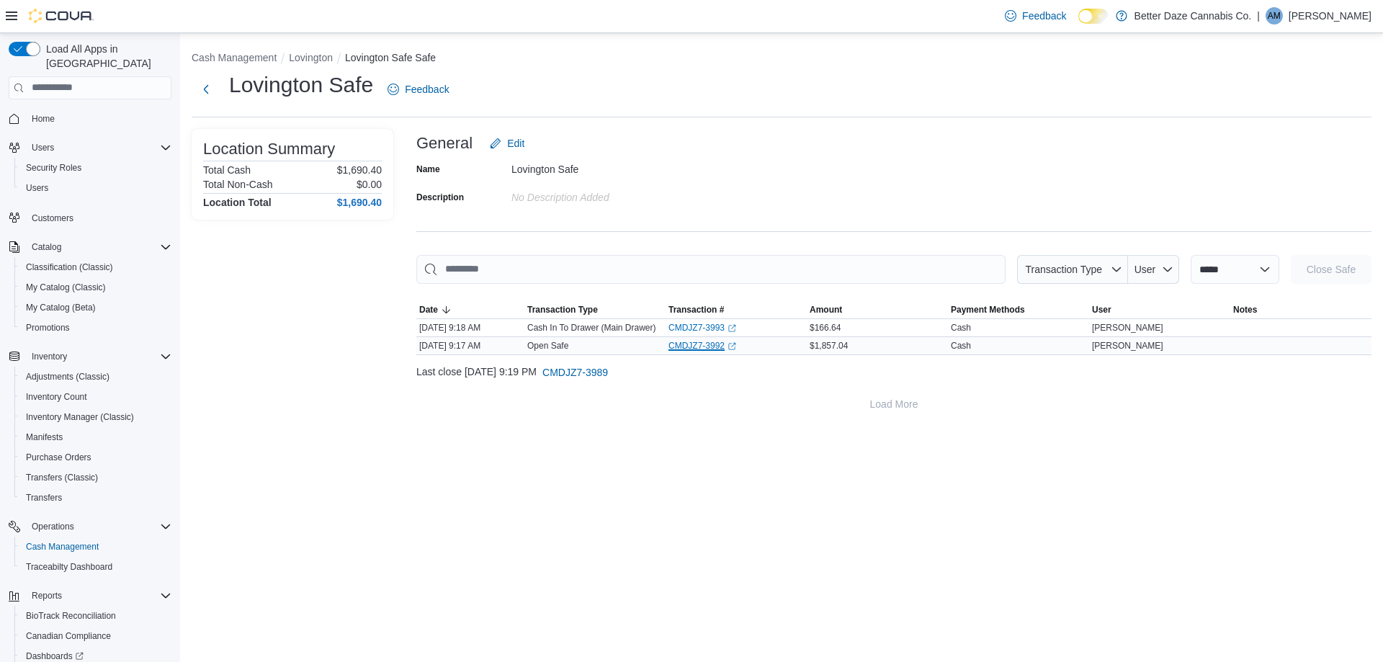
click at [686, 340] on link "CMDJZ7-3992 (opens in a new tab or window)" at bounding box center [702, 346] width 68 height 12
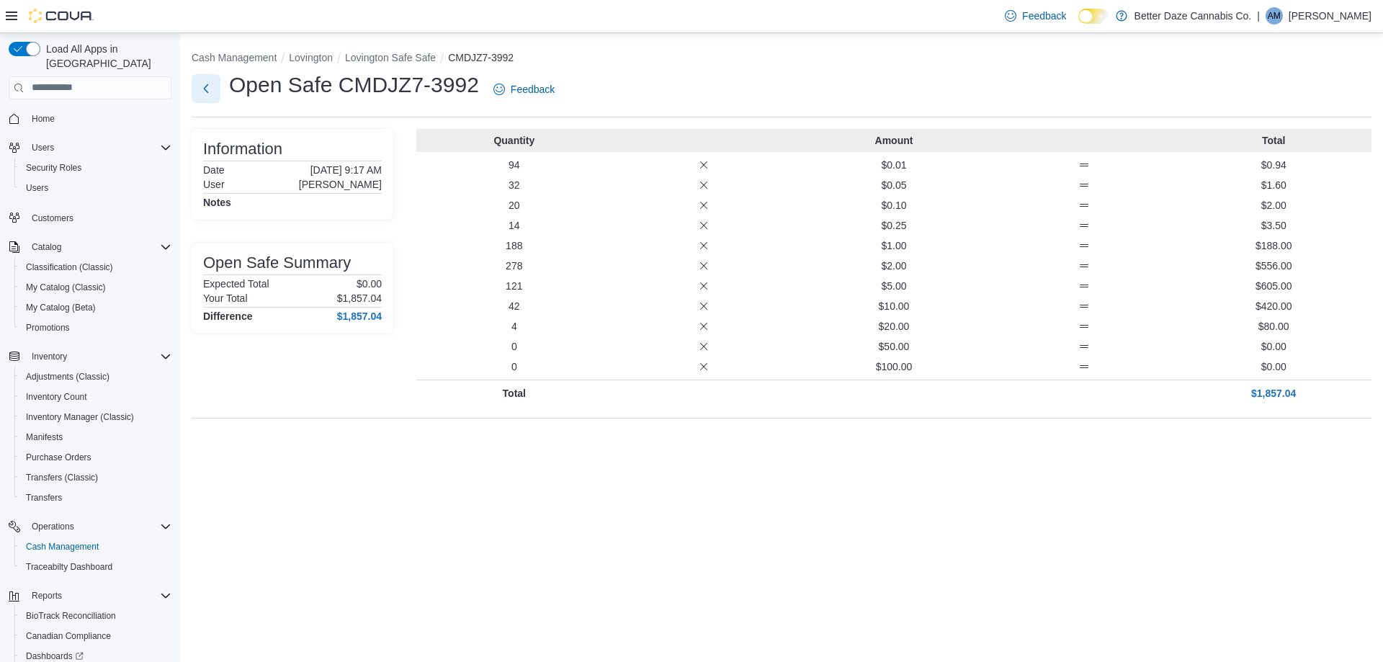
click at [202, 87] on button "Next" at bounding box center [206, 88] width 29 height 29
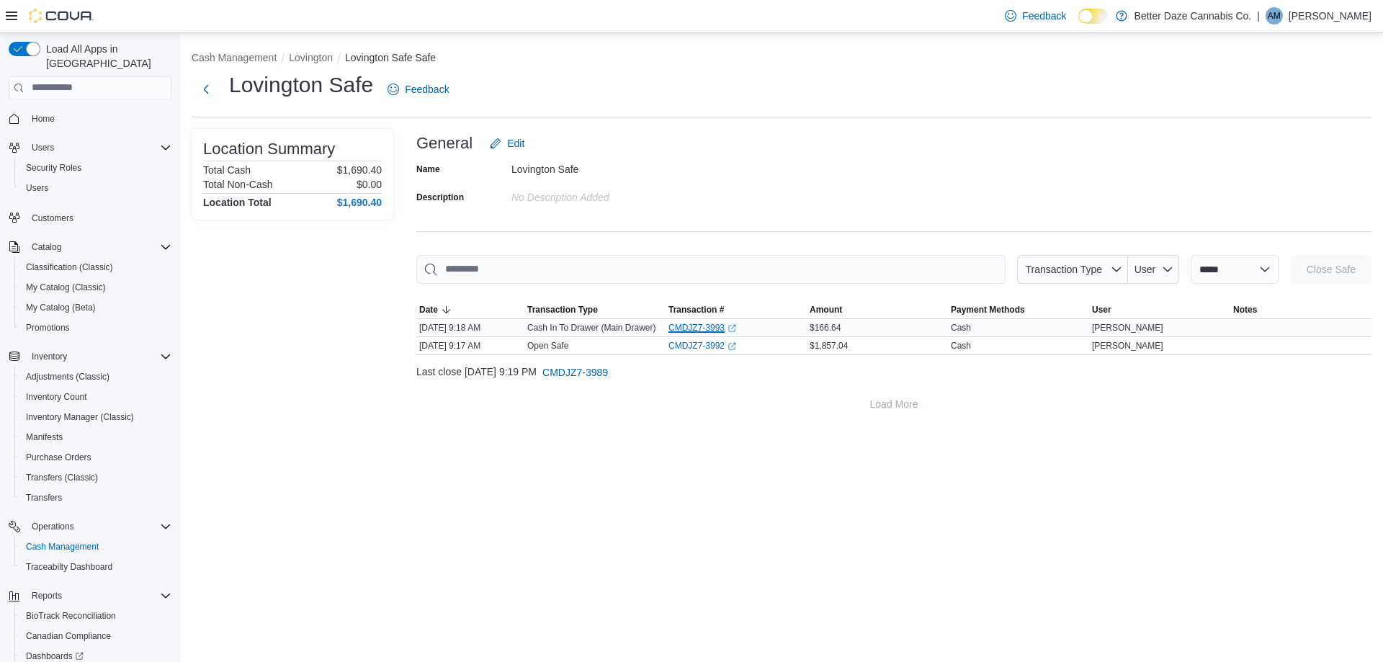
click at [671, 325] on link "CMDJZ7-3993 (opens in a new tab or window)" at bounding box center [702, 328] width 68 height 12
click at [197, 98] on button "Next" at bounding box center [206, 88] width 29 height 29
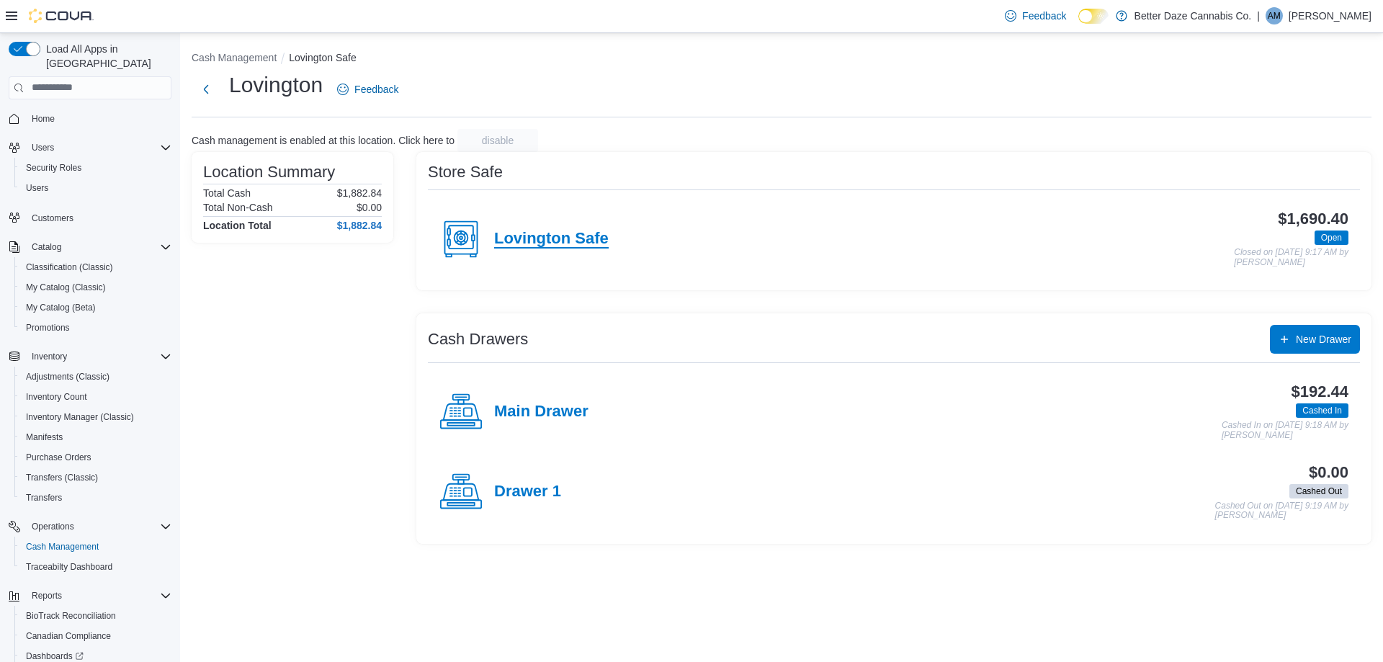
click at [504, 242] on h4 "Lovington Safe" at bounding box center [551, 239] width 114 height 19
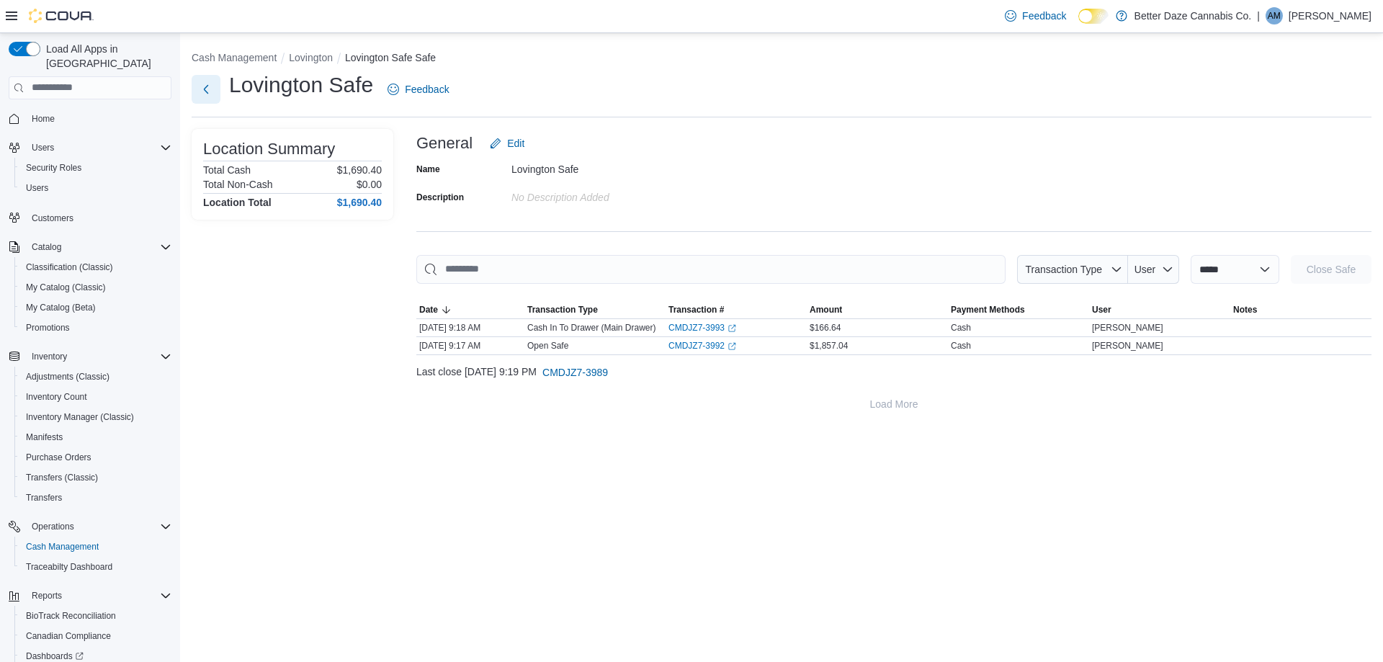
click at [213, 92] on button "Next" at bounding box center [206, 89] width 29 height 29
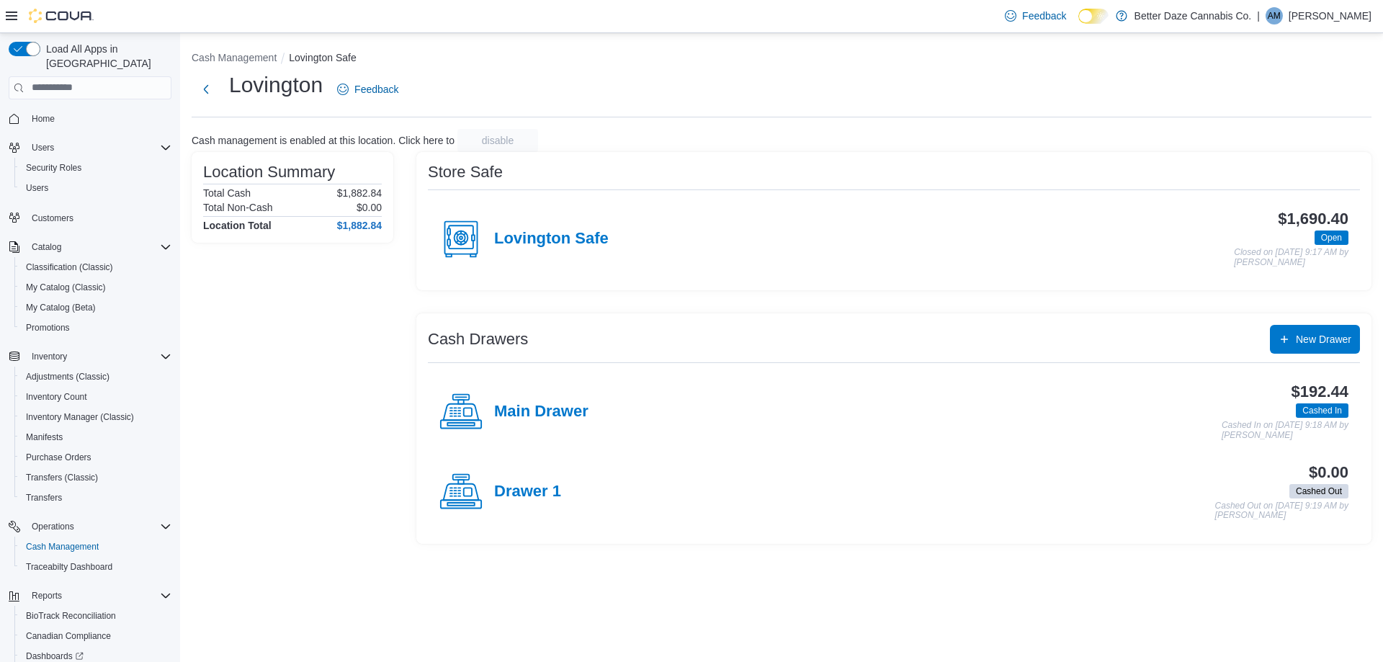
click at [63, 109] on span "Home" at bounding box center [98, 118] width 145 height 18
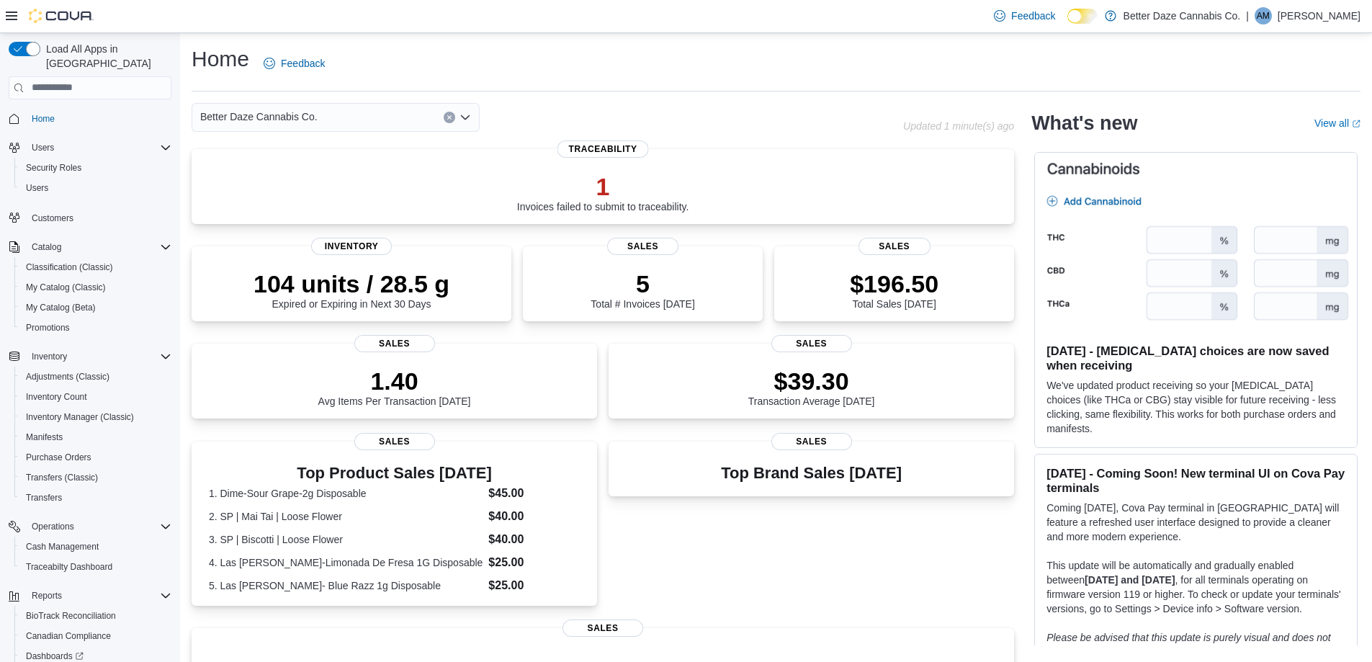
click at [306, 117] on span "Better Daze Cannabis Co." at bounding box center [258, 116] width 117 height 17
click at [292, 186] on div "Lovington" at bounding box center [343, 183] width 253 height 14
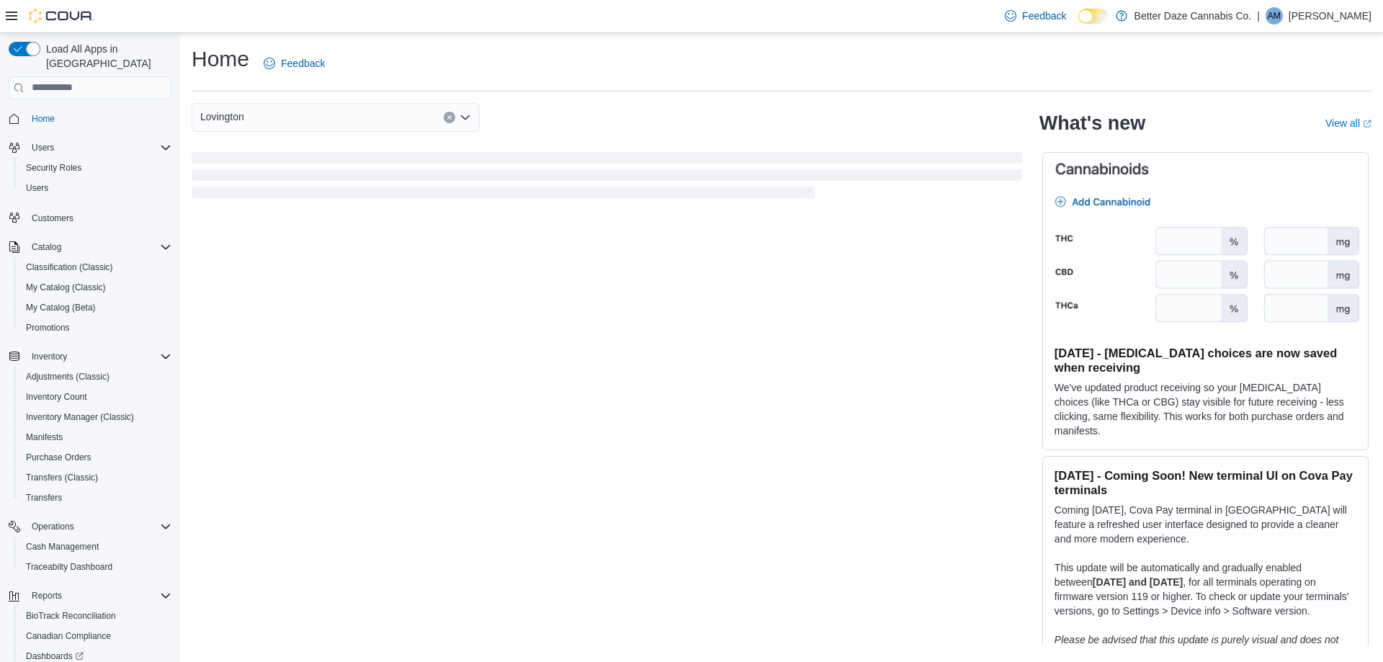
click at [269, 125] on div "Lovington Combo box. Selected. [GEOGRAPHIC_DATA]. Press Backspace to delete [GE…" at bounding box center [336, 117] width 288 height 29
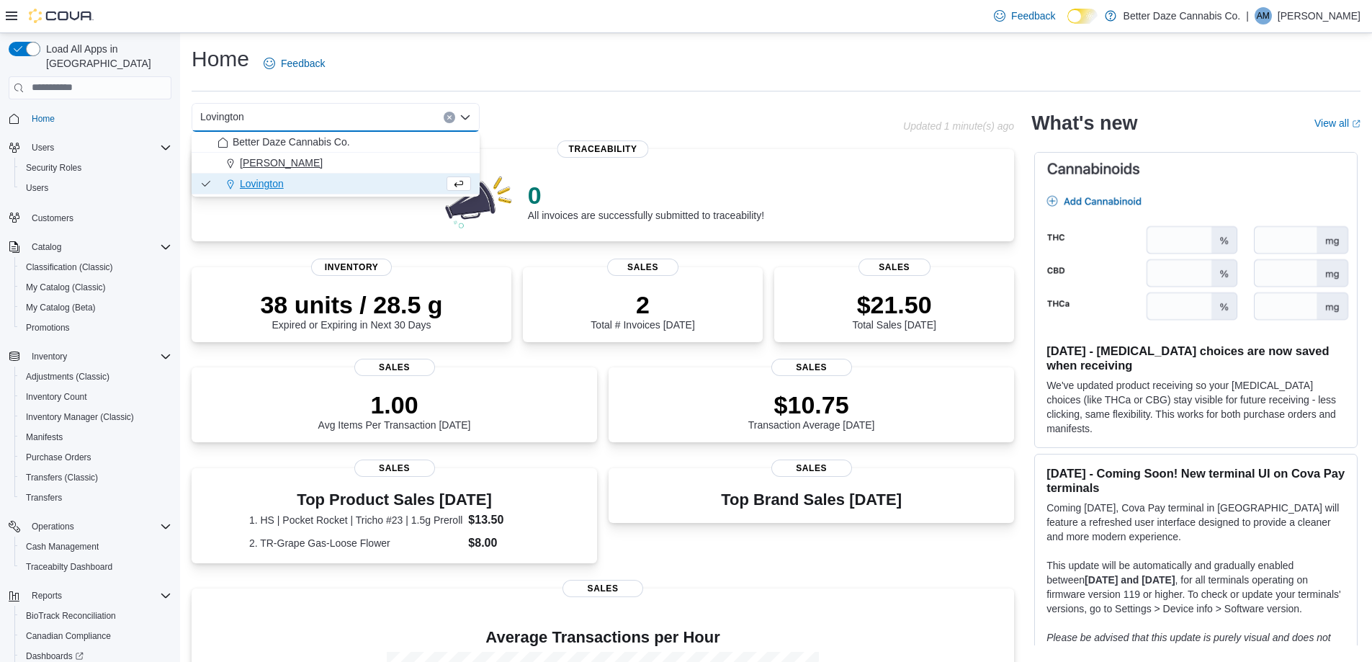
click at [263, 168] on span "[PERSON_NAME]" at bounding box center [281, 163] width 83 height 14
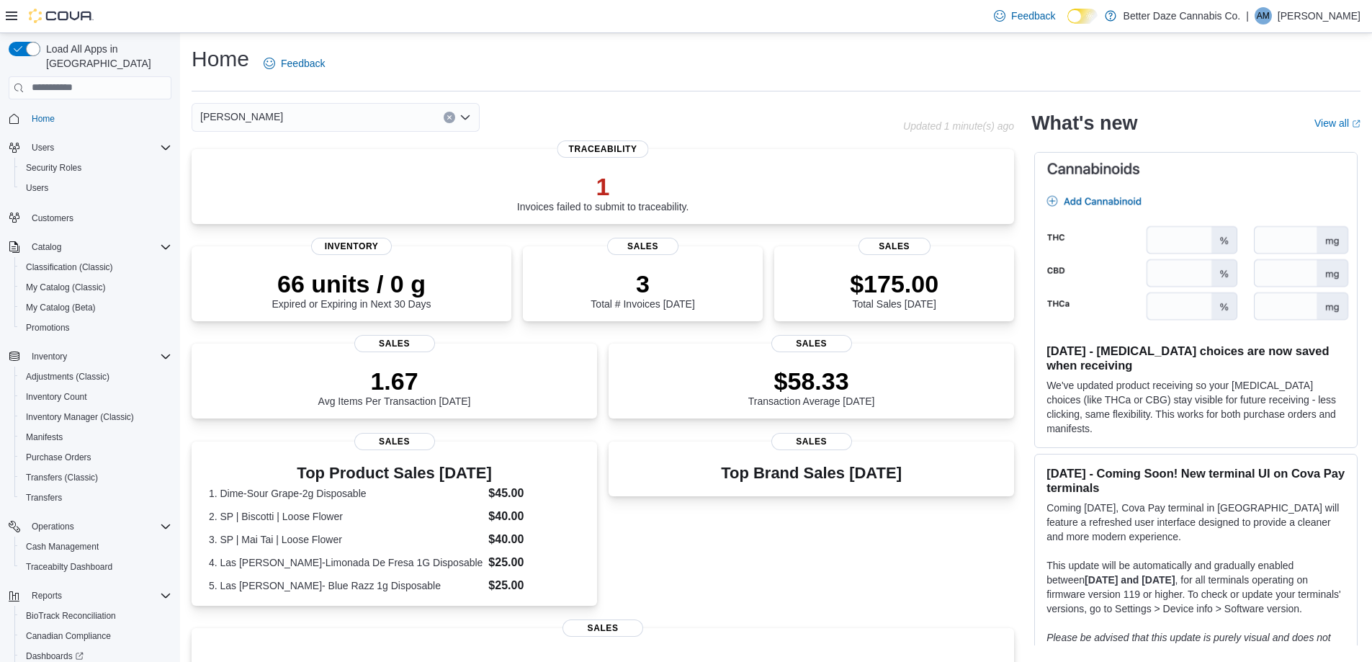
click at [295, 113] on div "[PERSON_NAME]" at bounding box center [336, 117] width 288 height 29
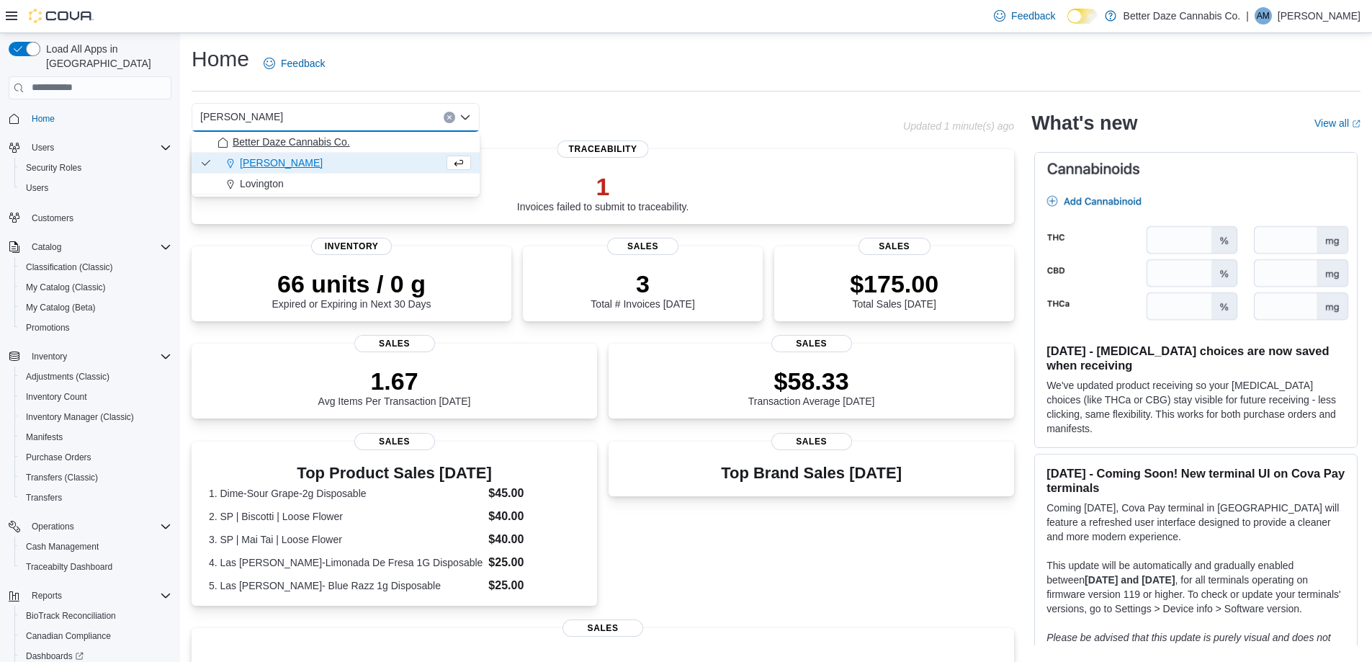
click at [287, 138] on span "Better Daze Cannabis Co." at bounding box center [291, 142] width 117 height 14
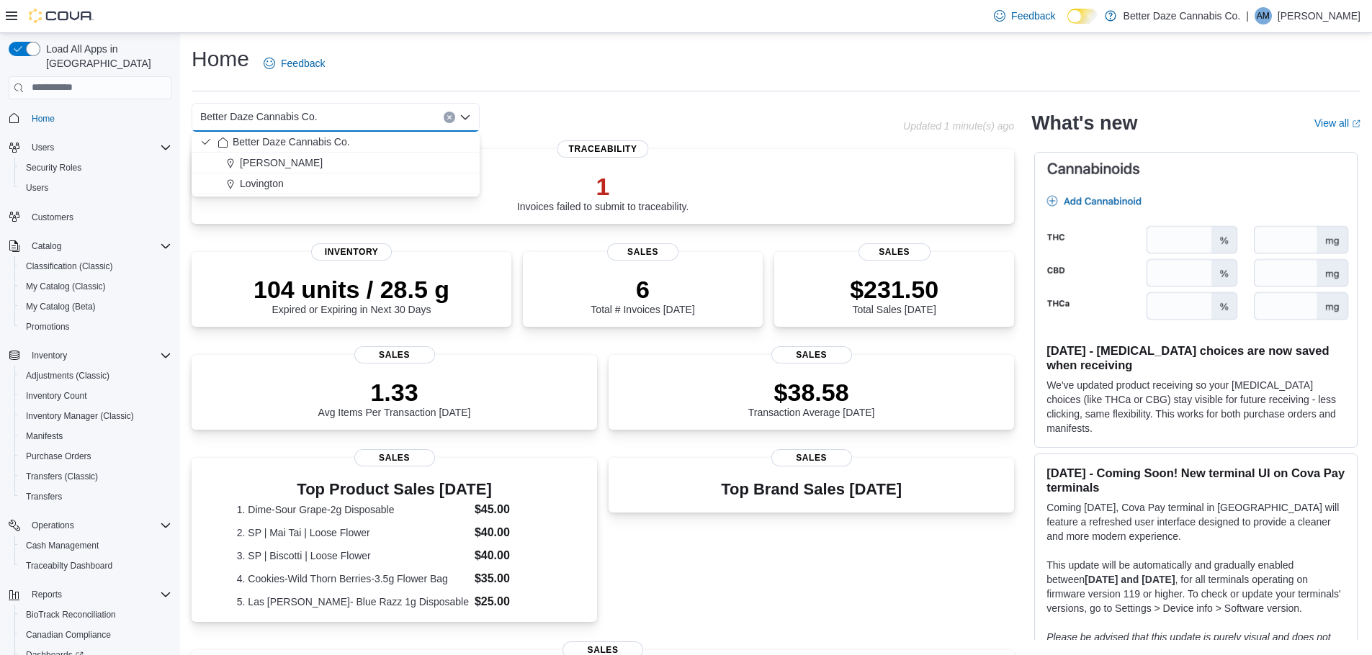
click at [456, 117] on div "Better Daze Cannabis Co. Combo box. Selected. Better Daze Cannabis Co.. Press B…" at bounding box center [336, 117] width 288 height 29
click at [447, 118] on icon "Clear input" at bounding box center [449, 117] width 6 height 6
click at [293, 141] on span "Better Daze Cannabis Co." at bounding box center [291, 142] width 117 height 14
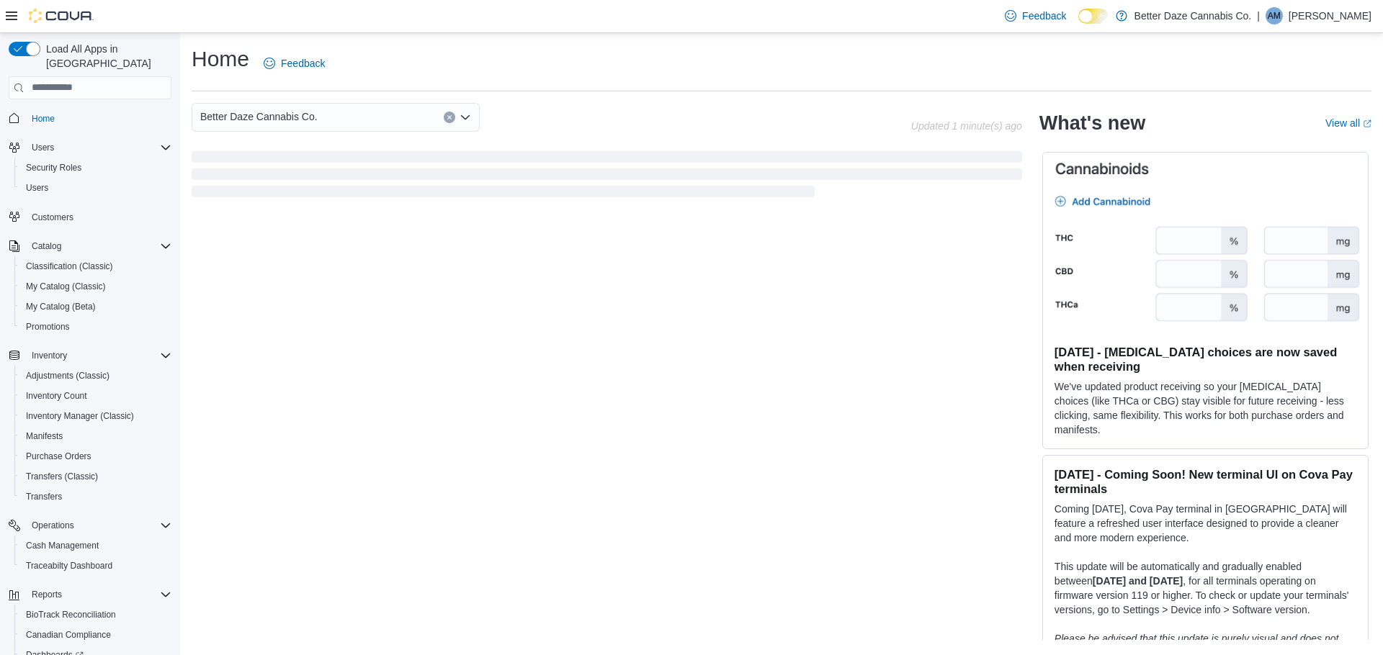
click at [582, 55] on div "Home Feedback" at bounding box center [781, 63] width 1179 height 37
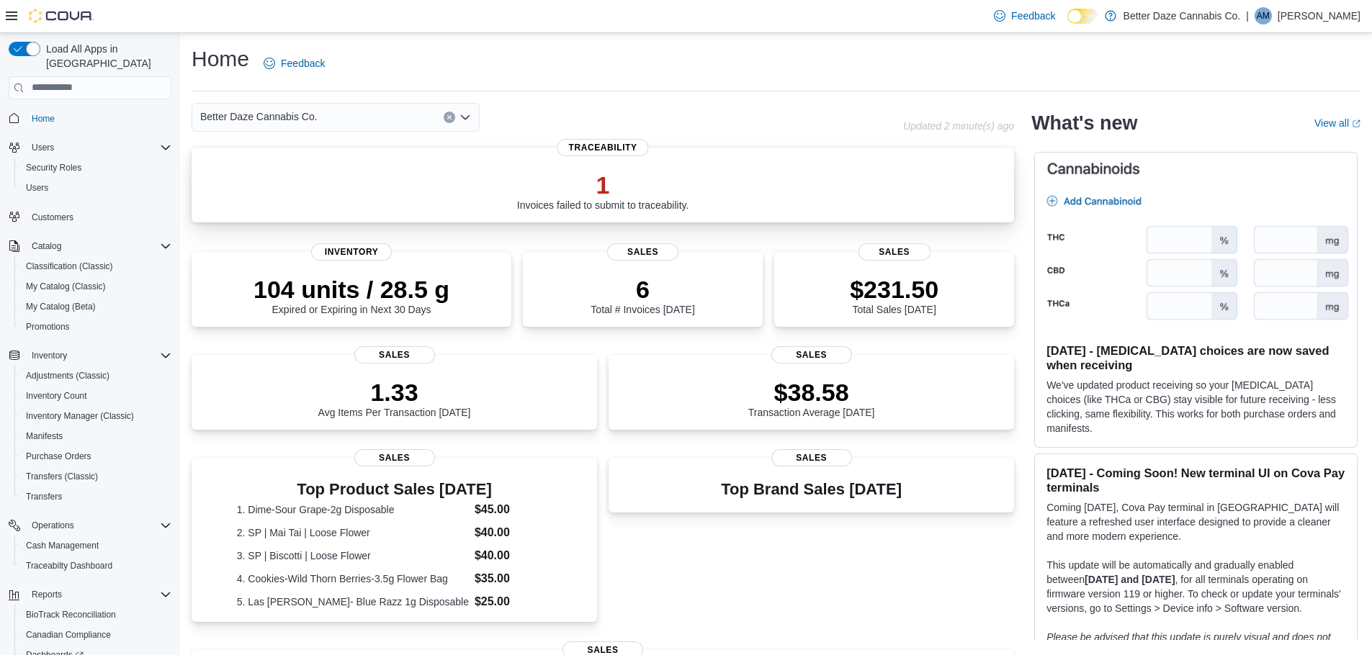
click at [542, 193] on p "1" at bounding box center [603, 185] width 172 height 29
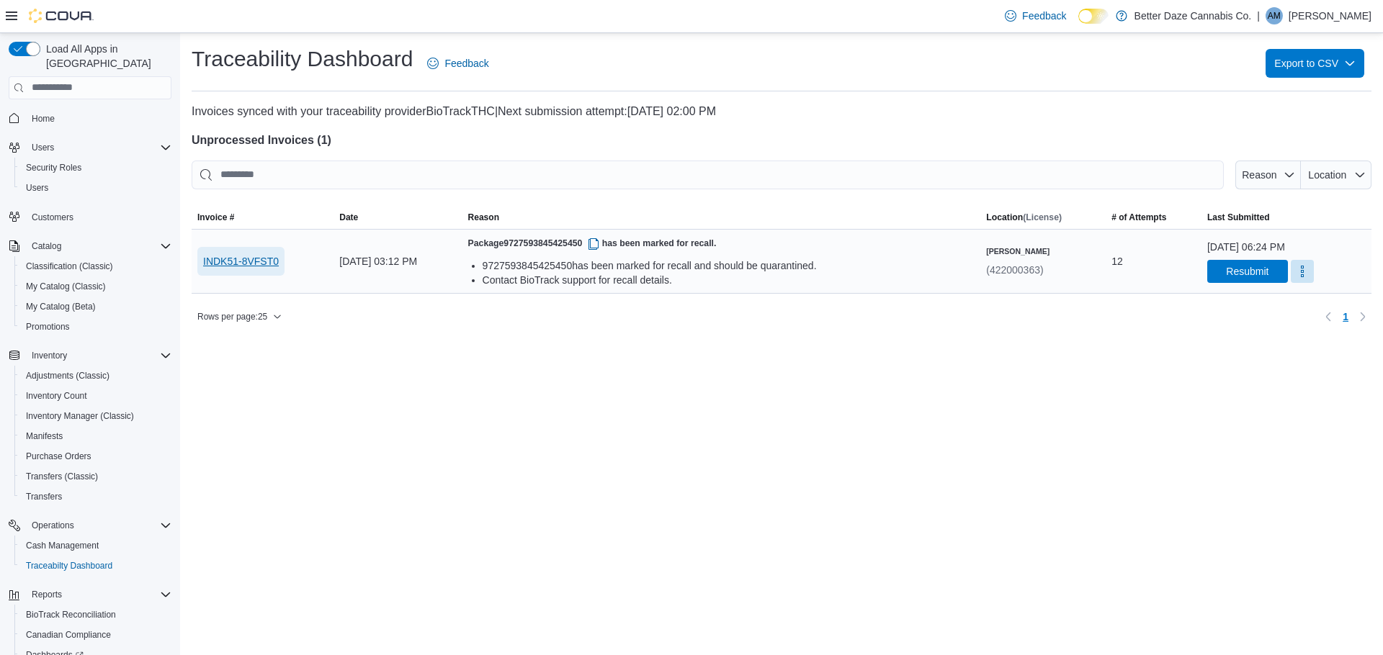
click at [257, 262] on span "INDK51-8VFST0" at bounding box center [241, 261] width 76 height 14
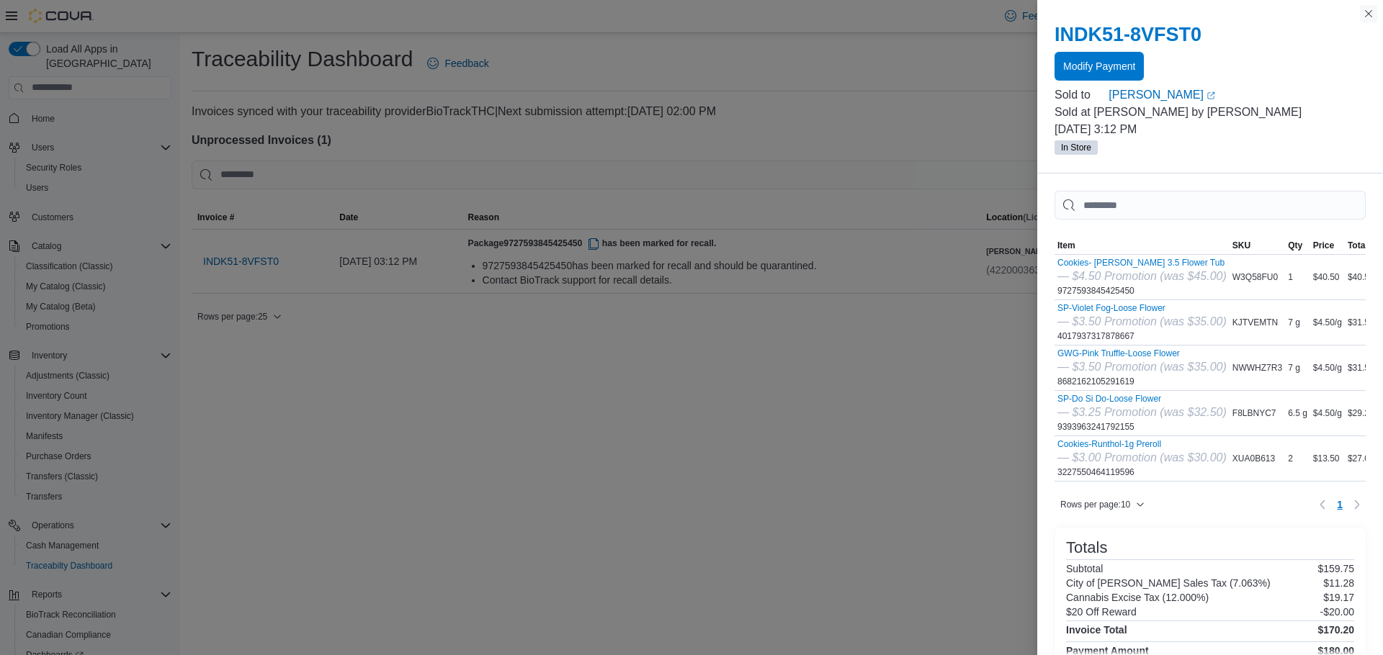
click at [1368, 16] on button "Close this dialog" at bounding box center [1368, 13] width 17 height 17
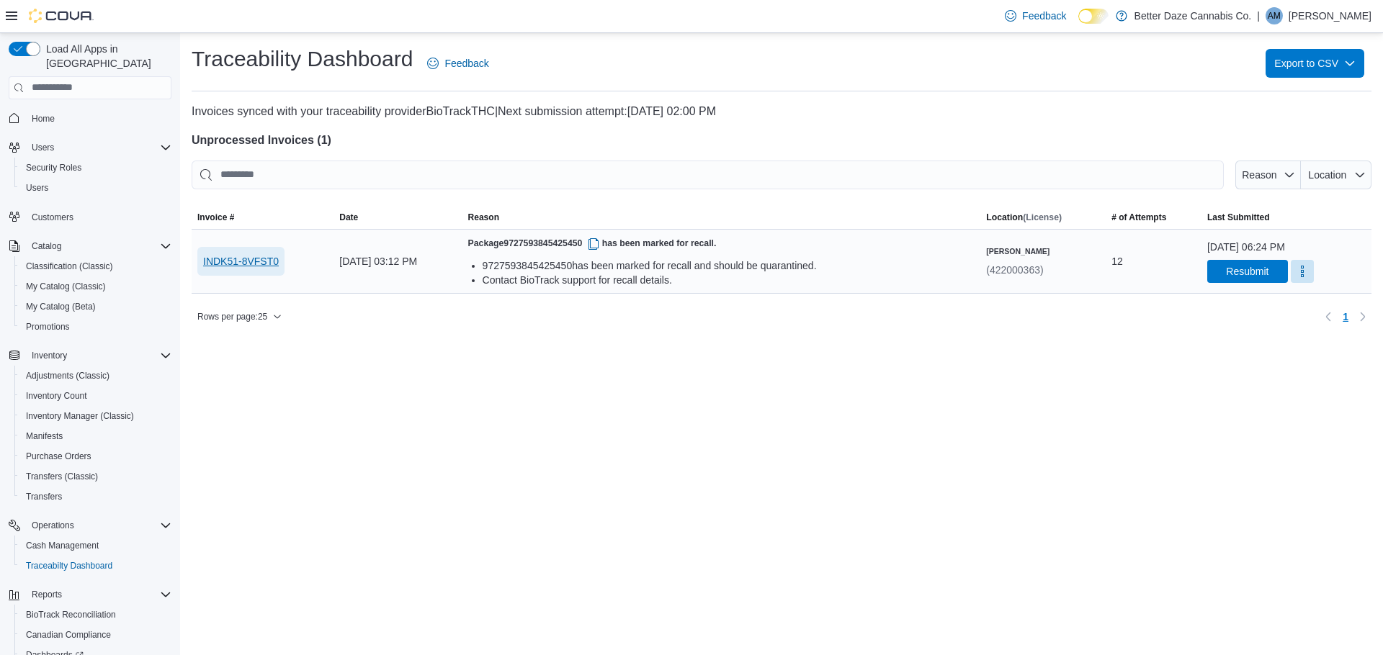
click at [230, 264] on span "INDK51-8VFST0" at bounding box center [241, 261] width 76 height 14
drag, startPoint x: 59, startPoint y: 114, endPoint x: 50, endPoint y: 117, distance: 9.6
click at [58, 114] on div "Home" at bounding box center [90, 118] width 163 height 27
click at [45, 113] on span "Home" at bounding box center [43, 119] width 23 height 12
